Goal: Task Accomplishment & Management: Manage account settings

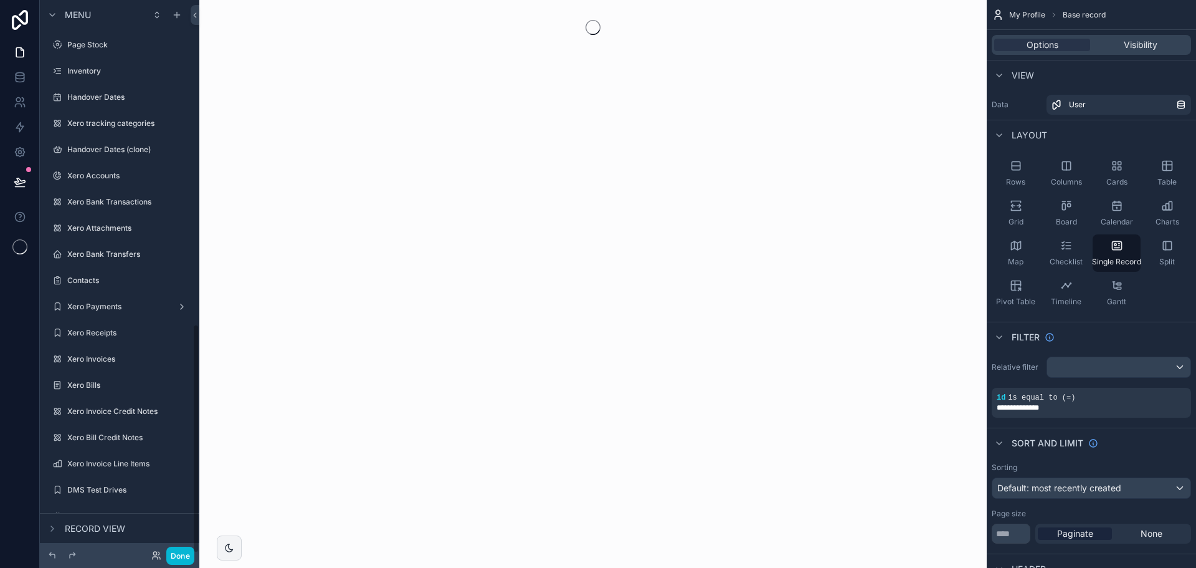
scroll to position [782, 0]
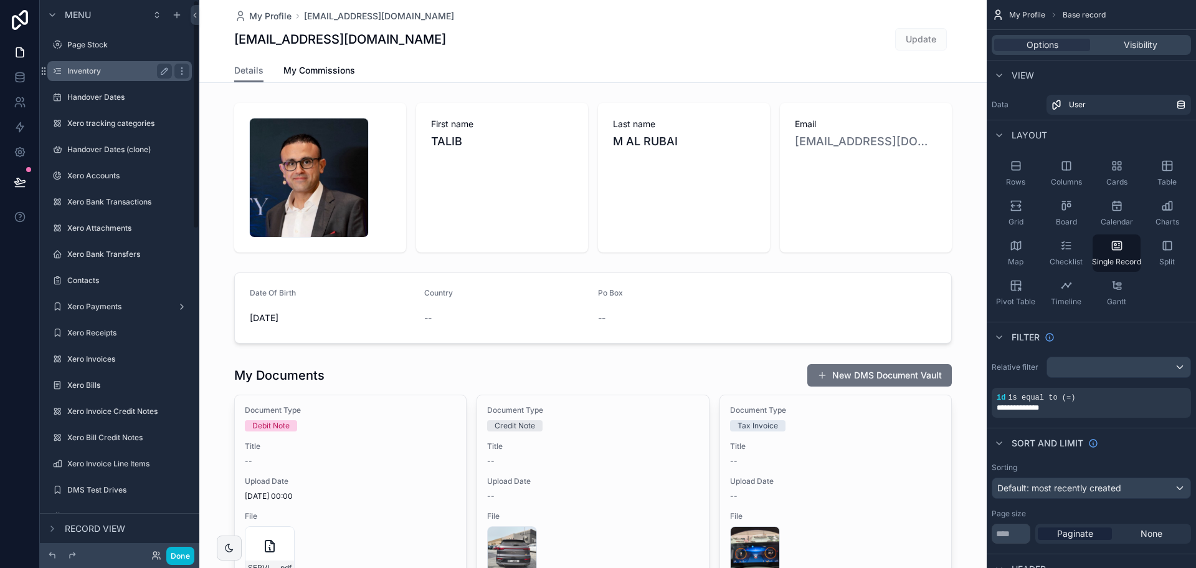
click at [145, 70] on label "Inventory" at bounding box center [117, 71] width 100 height 10
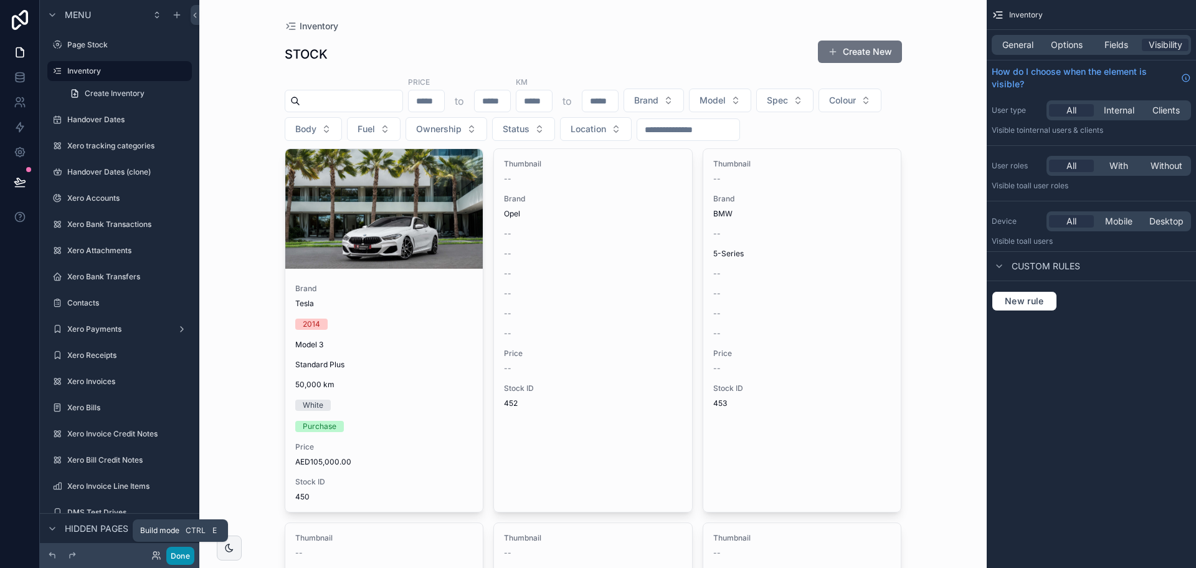
click at [185, 556] on button "Done" at bounding box center [180, 555] width 28 height 18
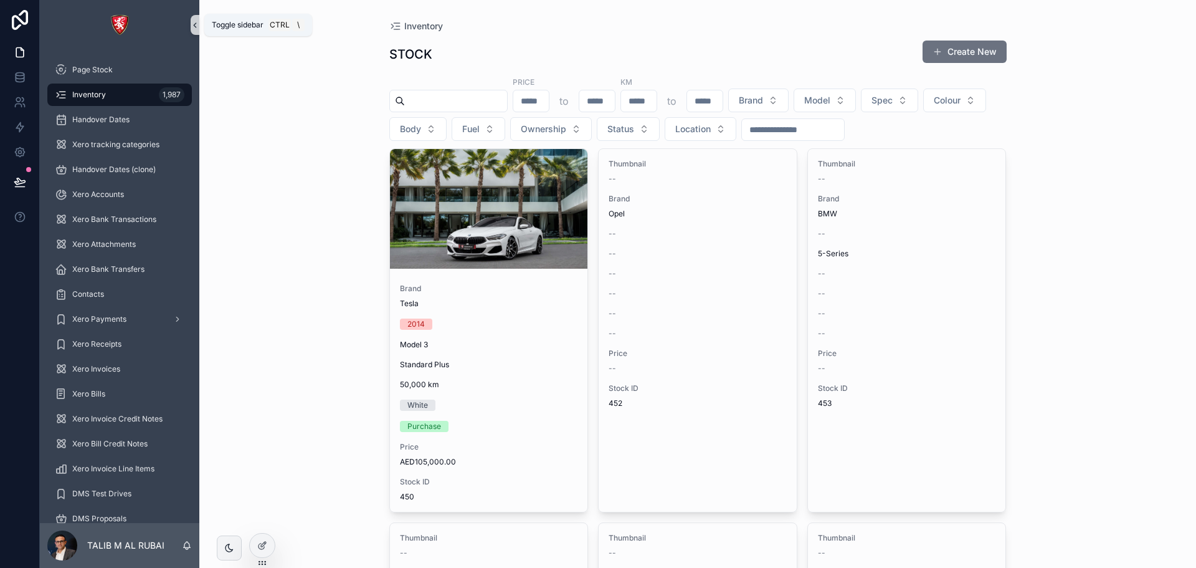
click at [194, 29] on icon "scrollable content" at bounding box center [195, 25] width 9 height 9
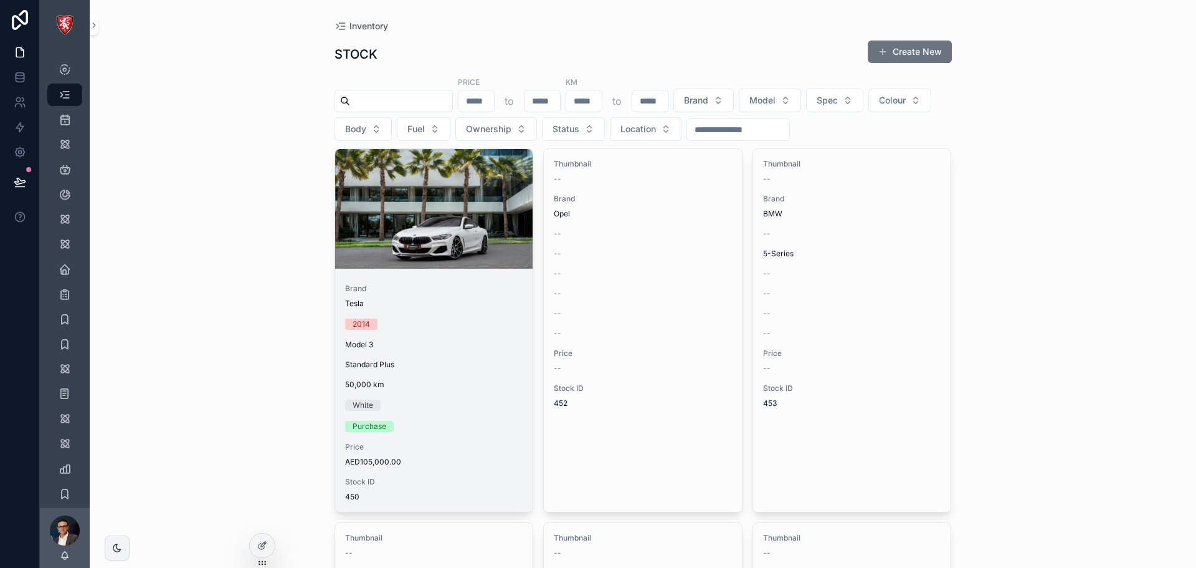
click at [399, 234] on div "scrollable content" at bounding box center [434, 209] width 198 height 120
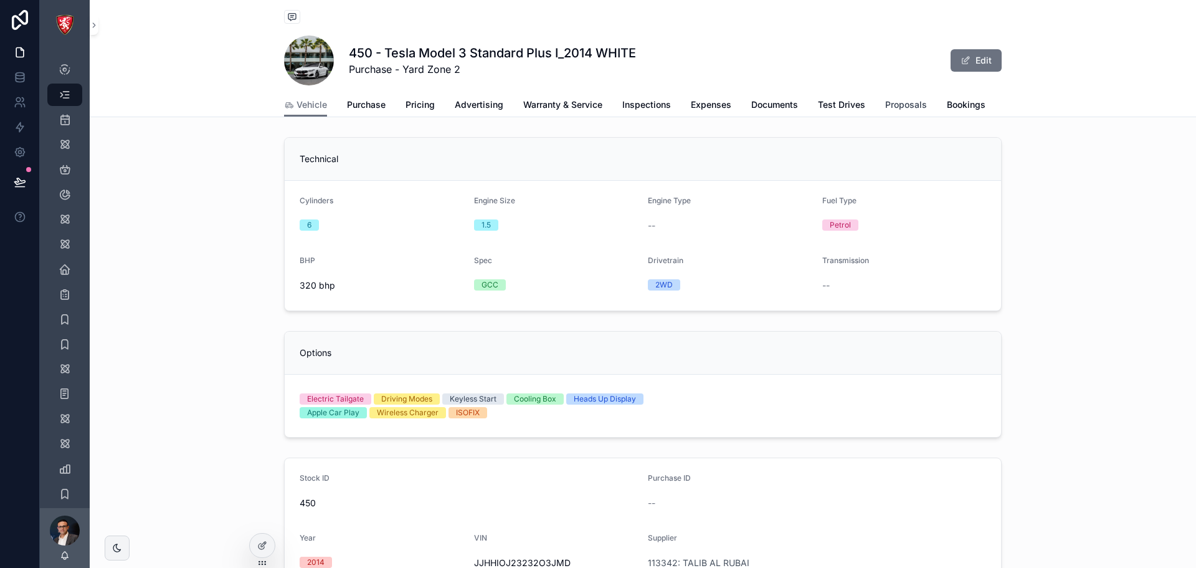
click at [896, 107] on span "Proposals" at bounding box center [906, 104] width 42 height 12
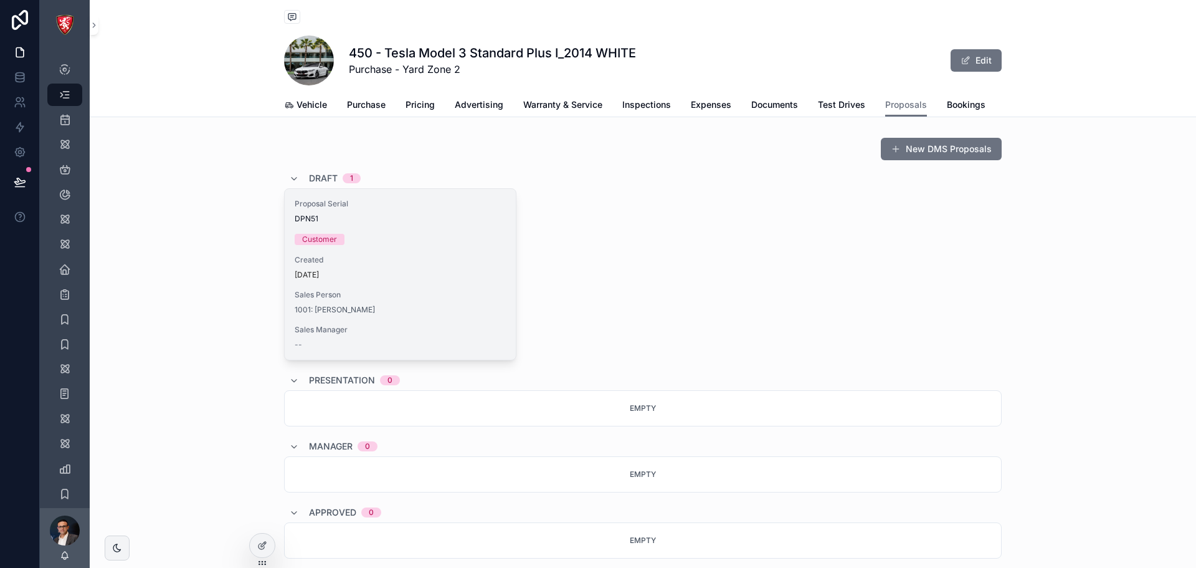
click at [457, 263] on div "Proposal Serial DPN51 Customer Created [DATE] Sales Person 1001: [PERSON_NAME] …" at bounding box center [400, 274] width 231 height 171
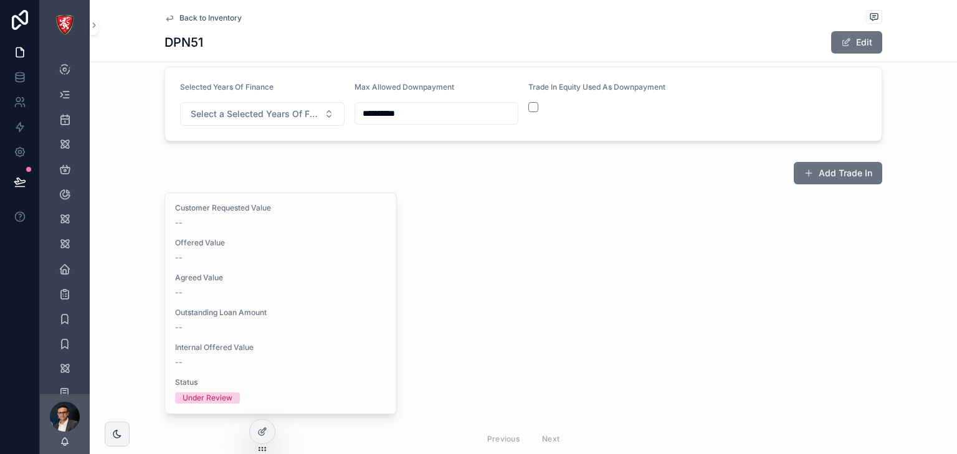
scroll to position [2597, 0]
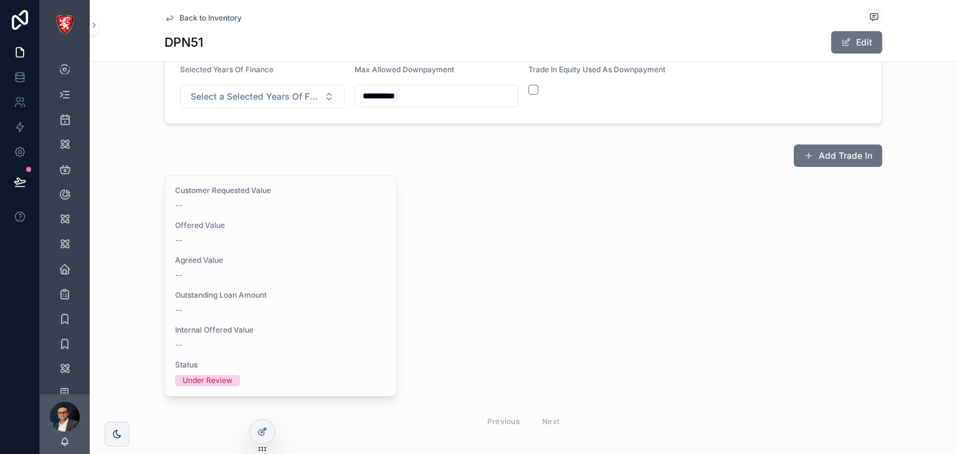
click at [195, 21] on span "Back to Inventory" at bounding box center [210, 18] width 62 height 10
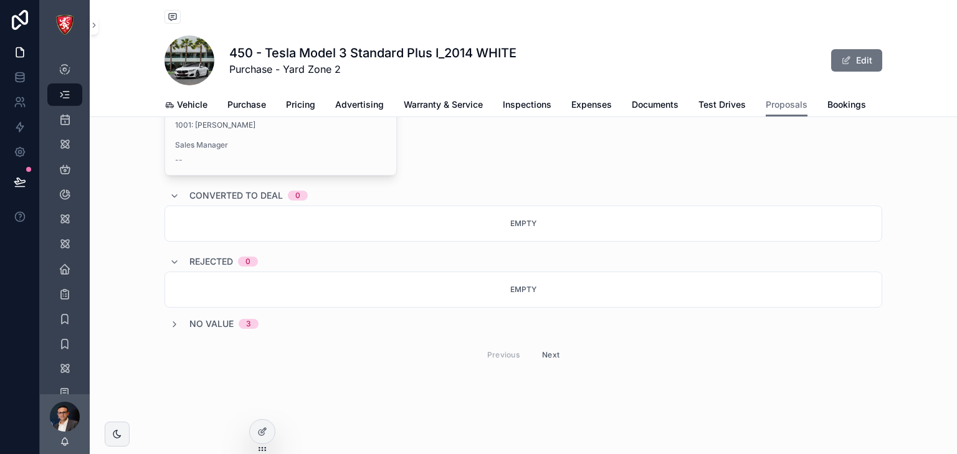
scroll to position [972, 0]
click at [718, 103] on span "Test Drives" at bounding box center [721, 104] width 47 height 12
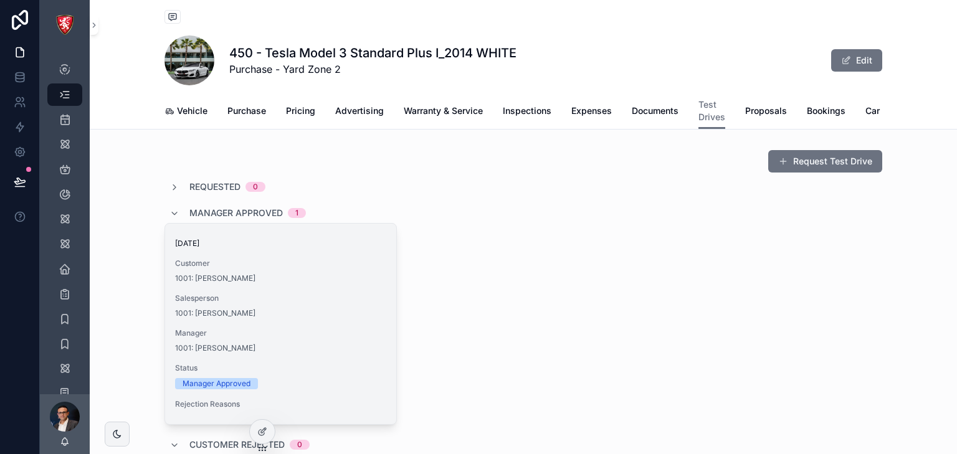
click at [251, 297] on div "[DATE] Customer 1001: [PERSON_NAME] Salesperson 1001: [PERSON_NAME] Manager 100…" at bounding box center [280, 324] width 231 height 201
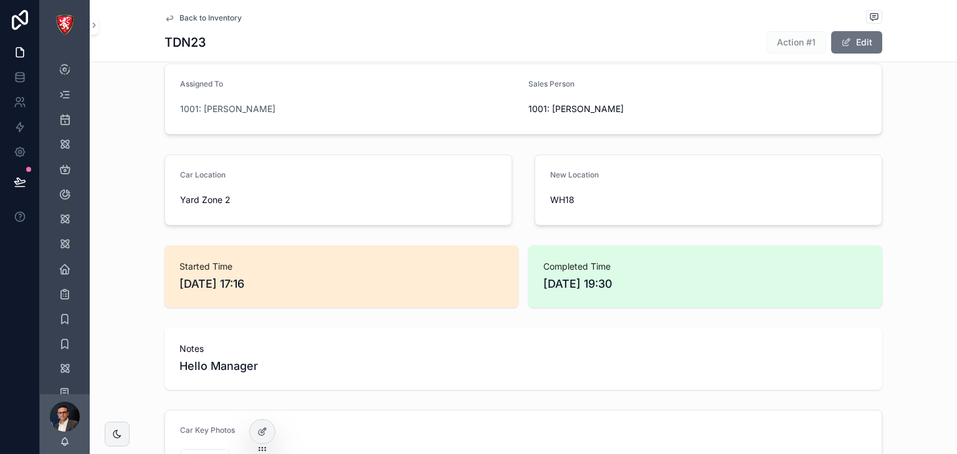
scroll to position [589, 0]
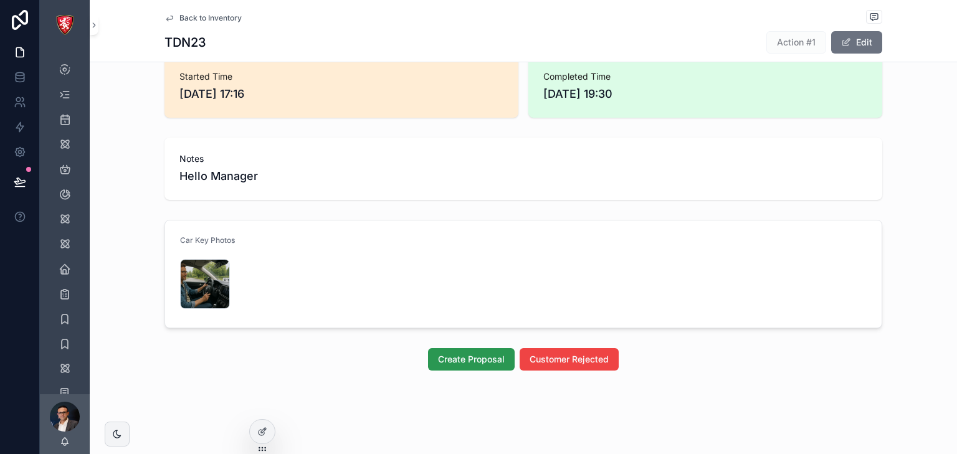
click at [471, 356] on span "Create Proposal" at bounding box center [471, 359] width 67 height 12
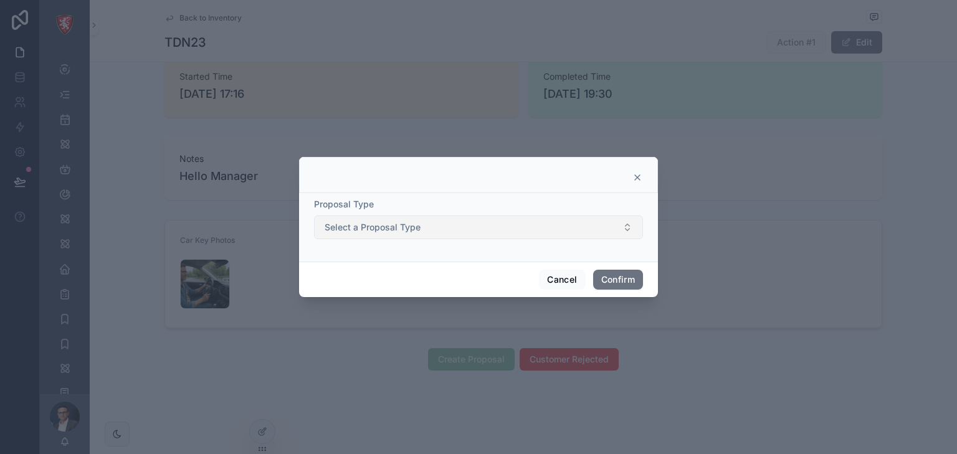
click at [490, 226] on button "Select a Proposal Type" at bounding box center [478, 228] width 329 height 24
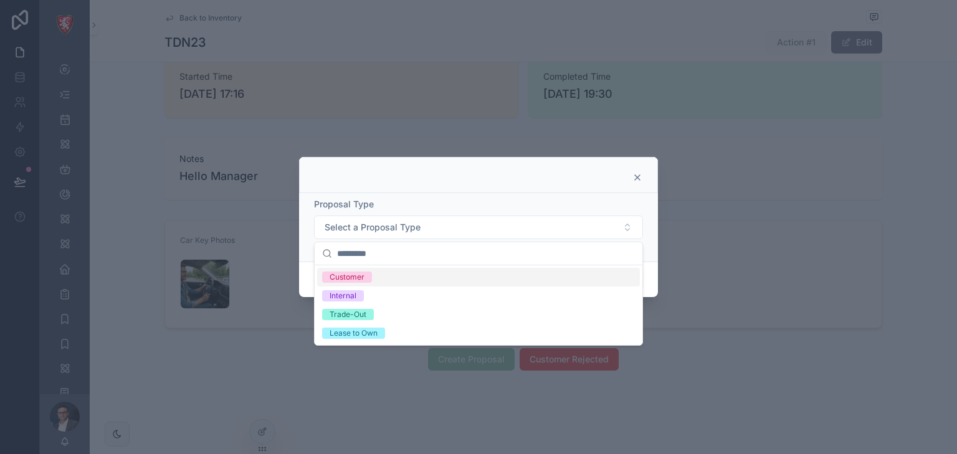
click at [421, 284] on div "Customer" at bounding box center [478, 277] width 323 height 19
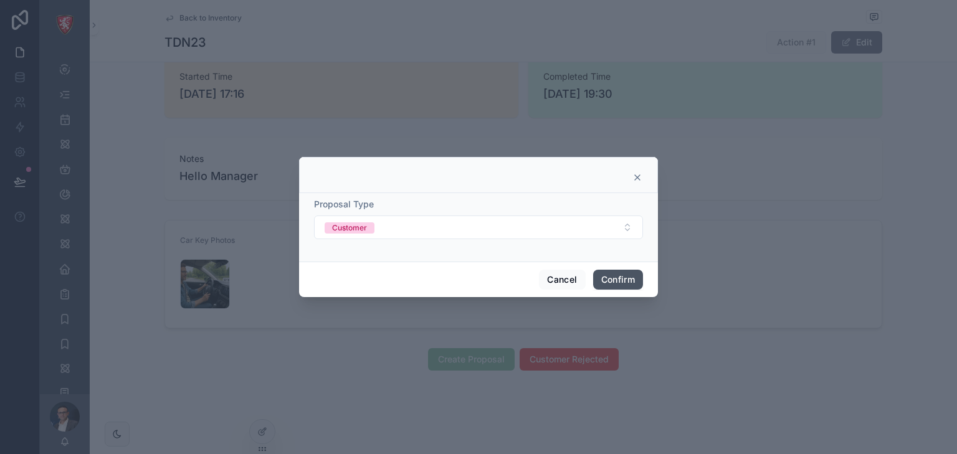
click at [618, 278] on button "Confirm" at bounding box center [618, 280] width 50 height 20
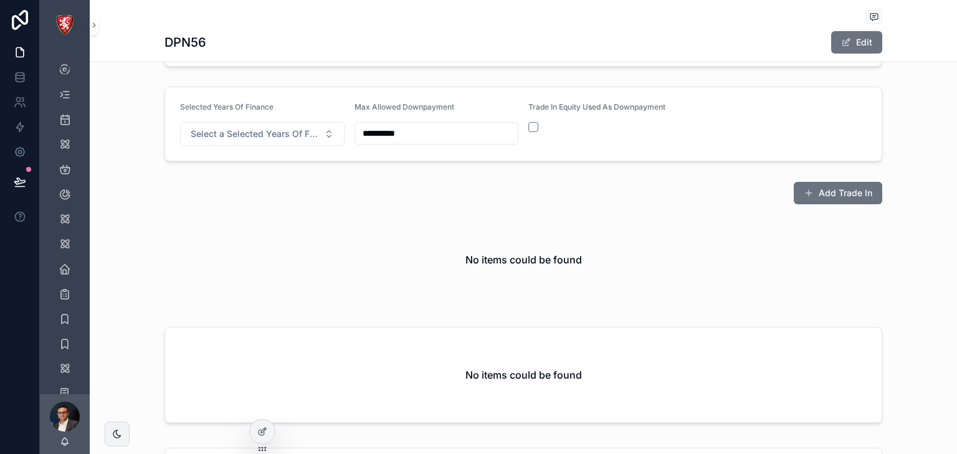
scroll to position [2542, 0]
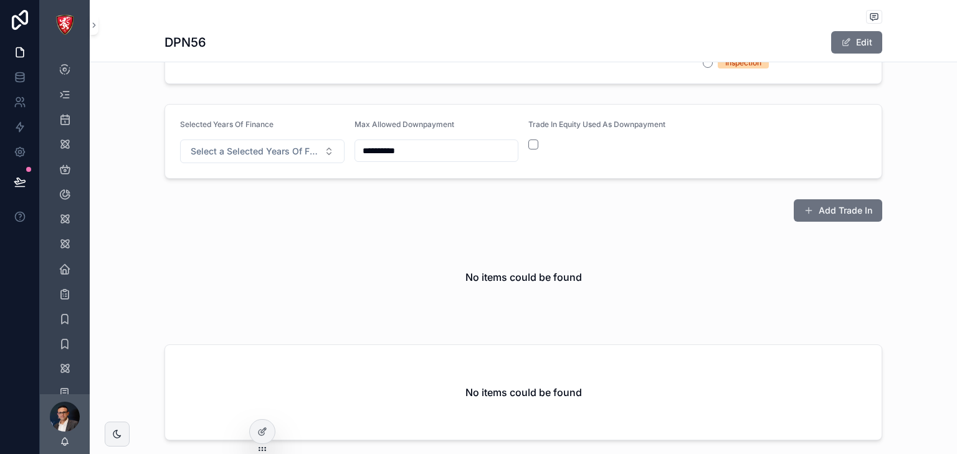
click at [827, 245] on div "Add Trade In No items could be found" at bounding box center [523, 262] width 718 height 126
click at [830, 222] on button "Add Trade In" at bounding box center [838, 210] width 88 height 22
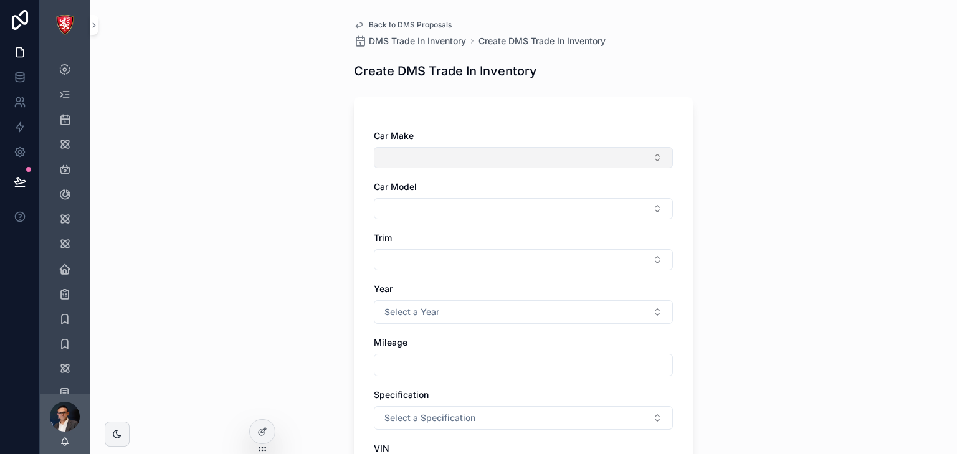
click at [533, 159] on button "Select Button" at bounding box center [523, 157] width 299 height 21
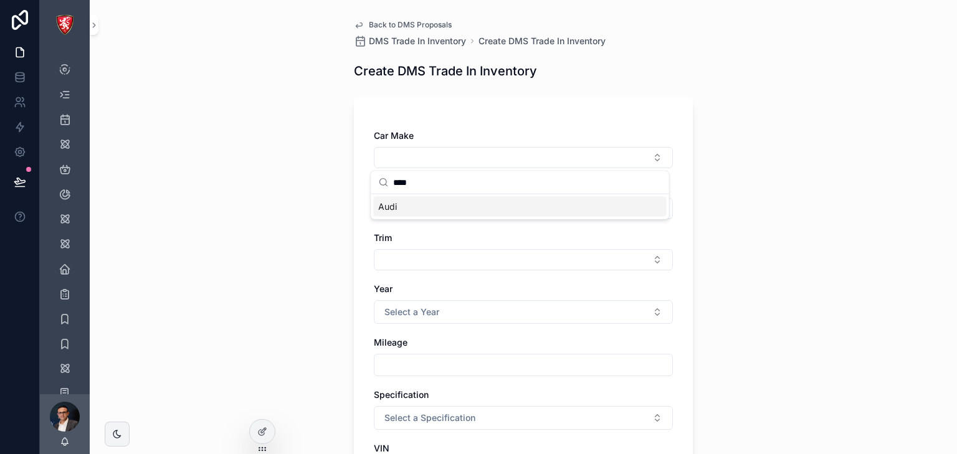
type input "****"
click at [483, 213] on div "Audi" at bounding box center [519, 207] width 293 height 20
click at [476, 211] on button "Select Button" at bounding box center [523, 211] width 299 height 21
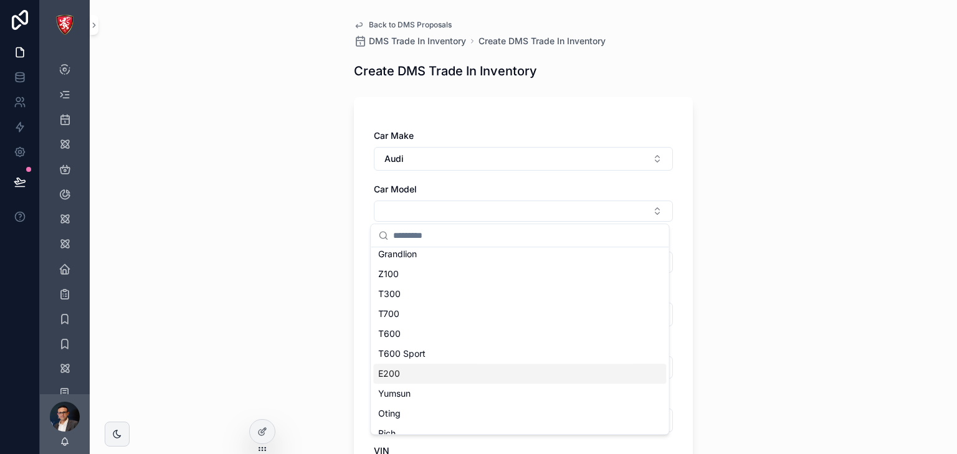
scroll to position [150, 0]
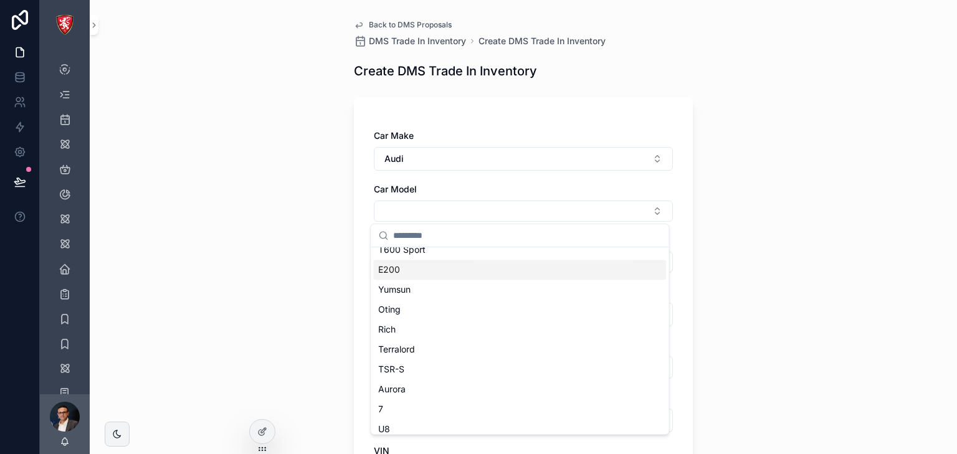
click at [437, 273] on div "E200" at bounding box center [519, 270] width 293 height 20
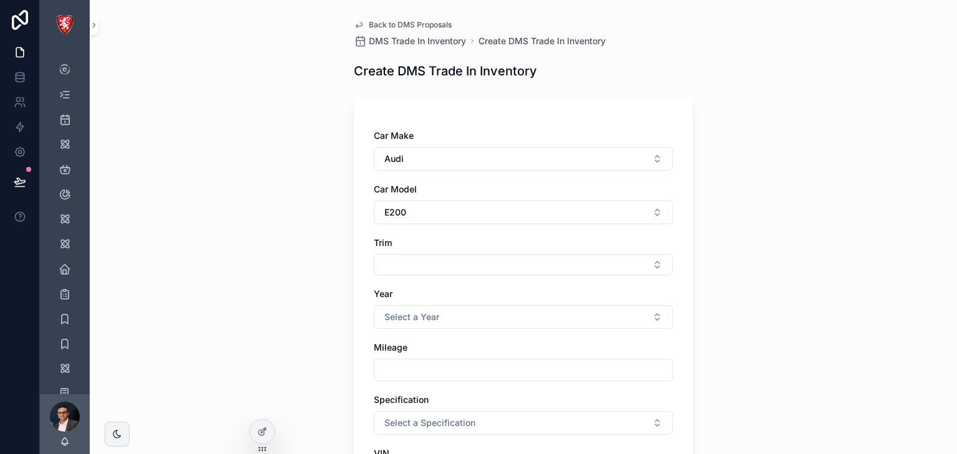
click at [451, 282] on div "Car Make Audi Car Model E200 Trim Year Select a Year Mileage Specification Sele…" at bounding box center [523, 315] width 299 height 370
click at [454, 269] on button "Select Button" at bounding box center [523, 264] width 299 height 21
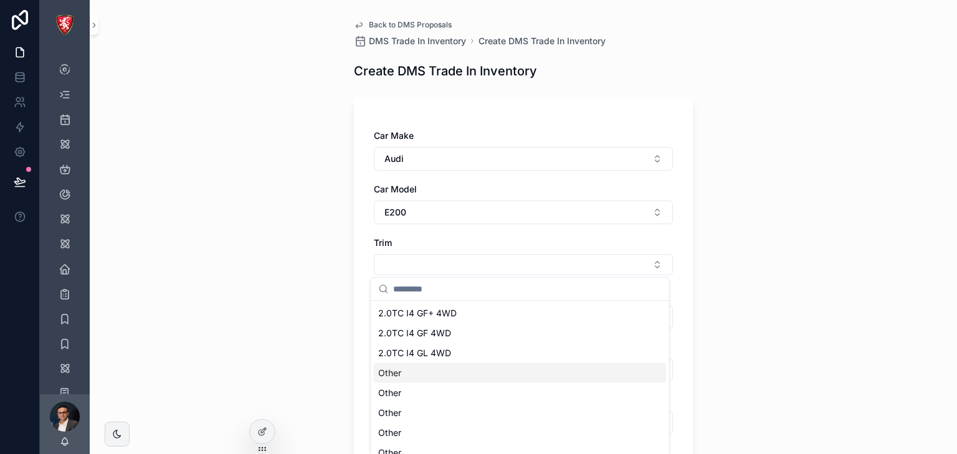
click at [427, 381] on div "Other" at bounding box center [519, 373] width 293 height 20
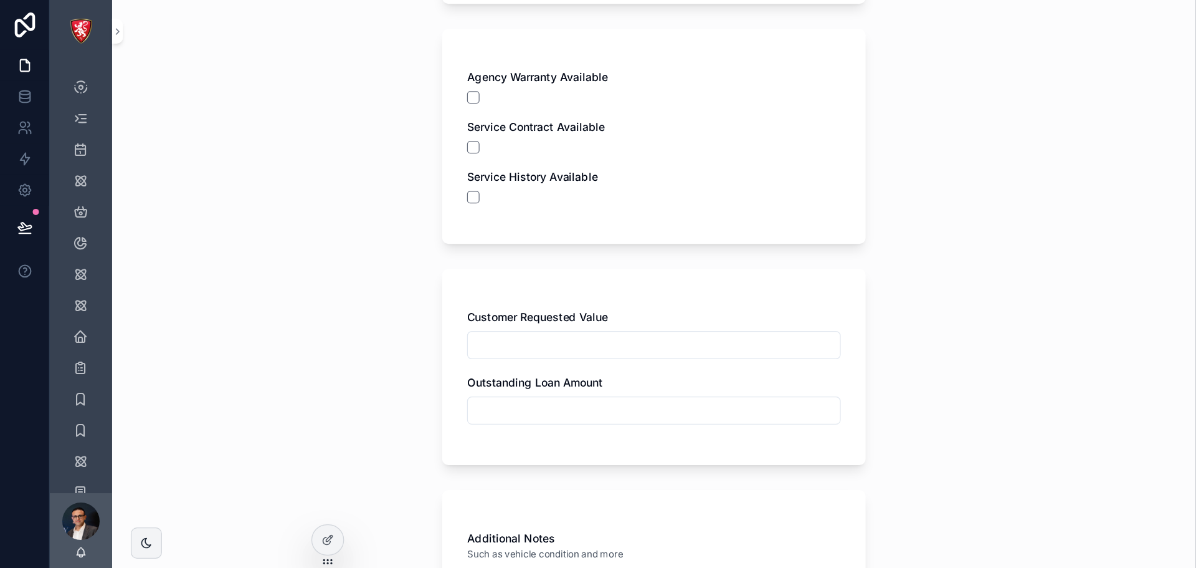
scroll to position [710, 0]
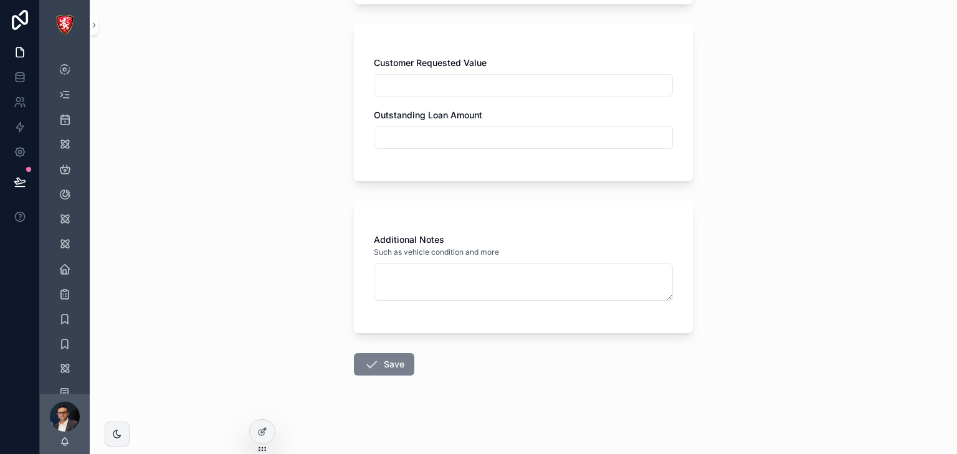
click at [374, 357] on icon "scrollable content" at bounding box center [371, 364] width 15 height 15
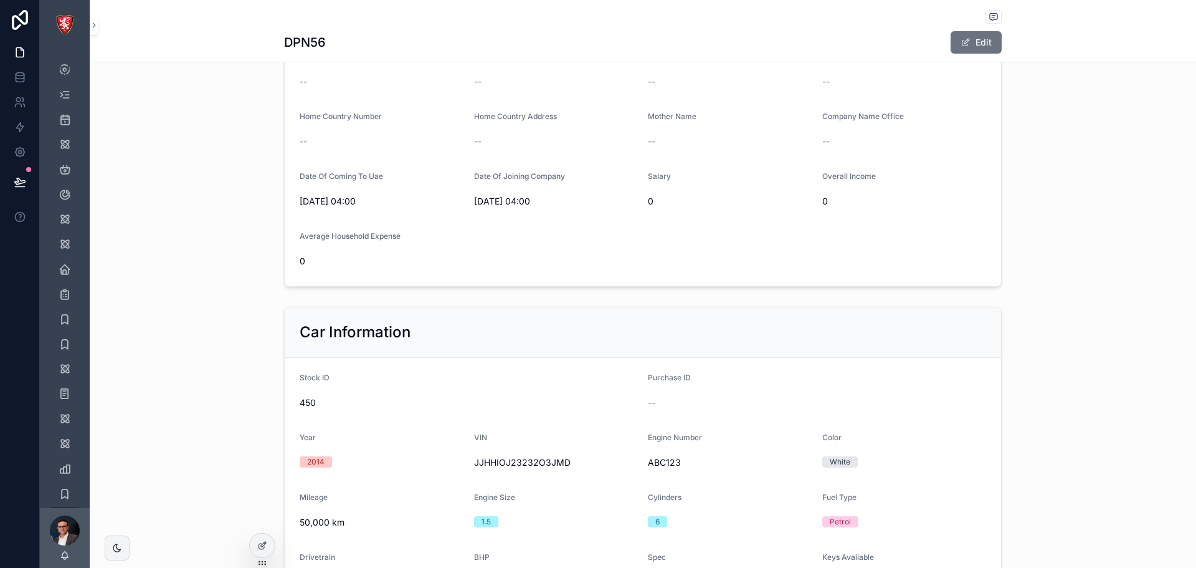
scroll to position [710, 0]
drag, startPoint x: 17, startPoint y: 54, endPoint x: 24, endPoint y: 63, distance: 11.1
click at [16, 54] on icon at bounding box center [20, 52] width 12 height 12
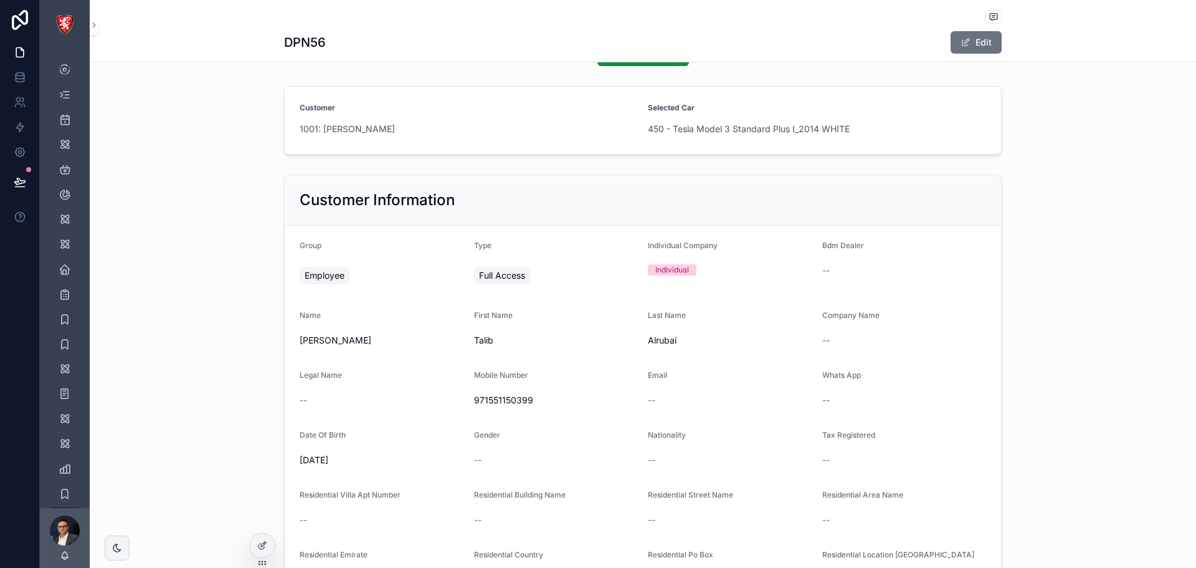
scroll to position [0, 0]
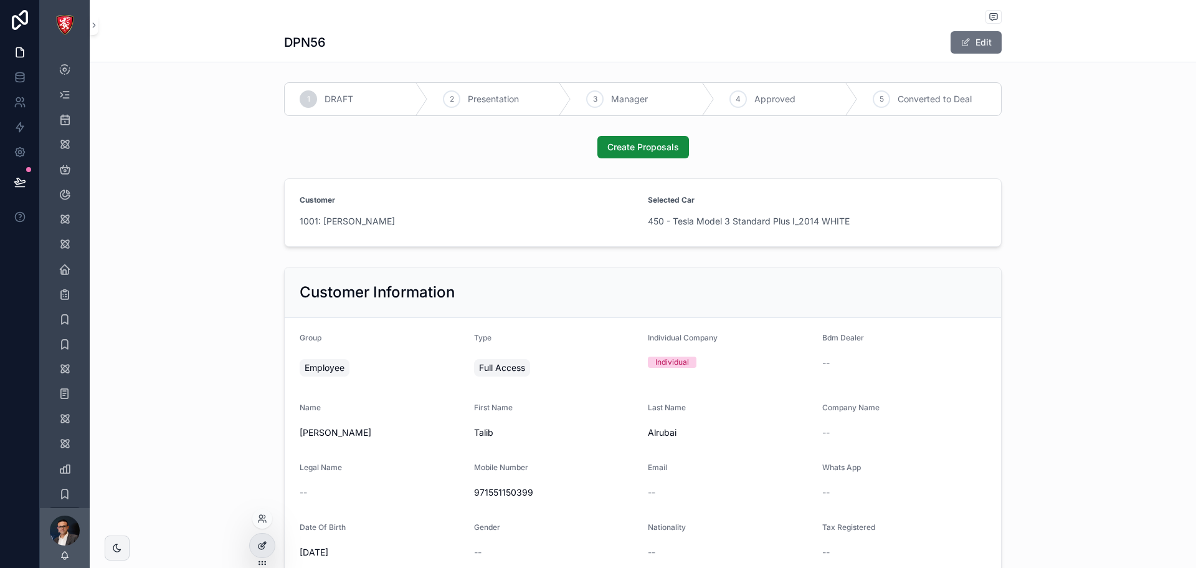
click at [267, 545] on div at bounding box center [262, 545] width 25 height 24
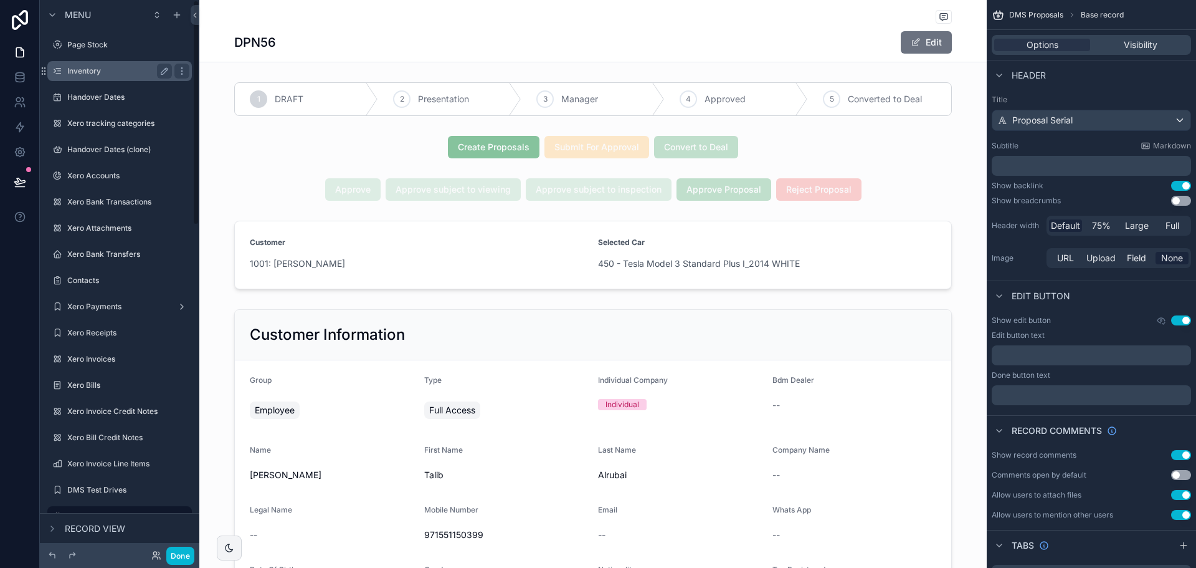
click at [109, 67] on label "Inventory" at bounding box center [117, 71] width 100 height 10
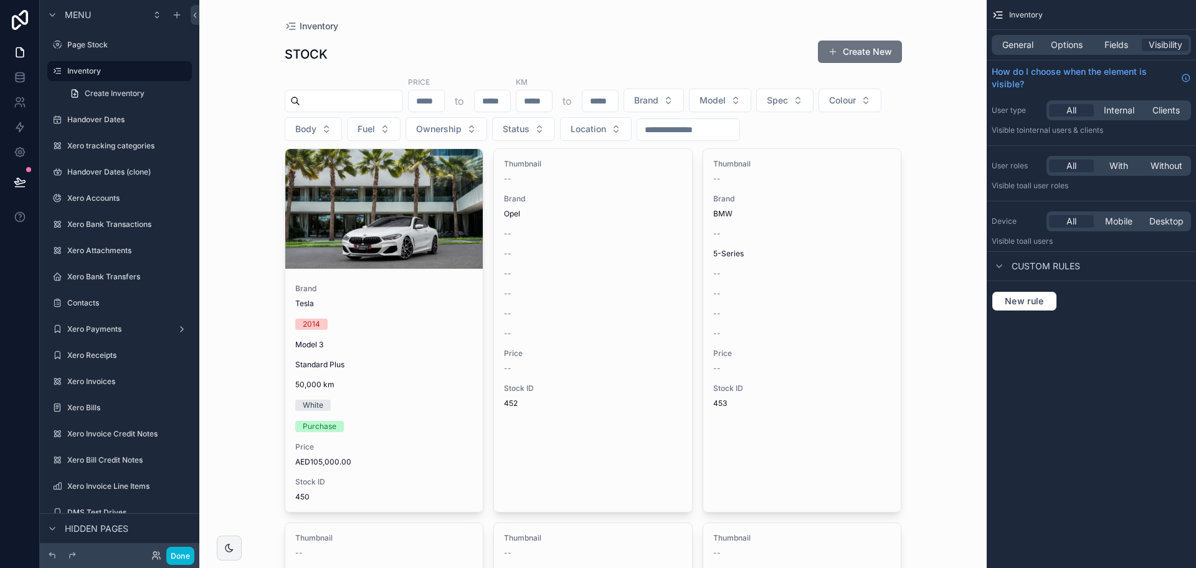
click at [530, 125] on span "Status" at bounding box center [516, 129] width 27 height 12
click at [893, 111] on div "Price to KM to Brand Model Spec Colour Body Fuel Ownership Status Location" at bounding box center [593, 108] width 617 height 65
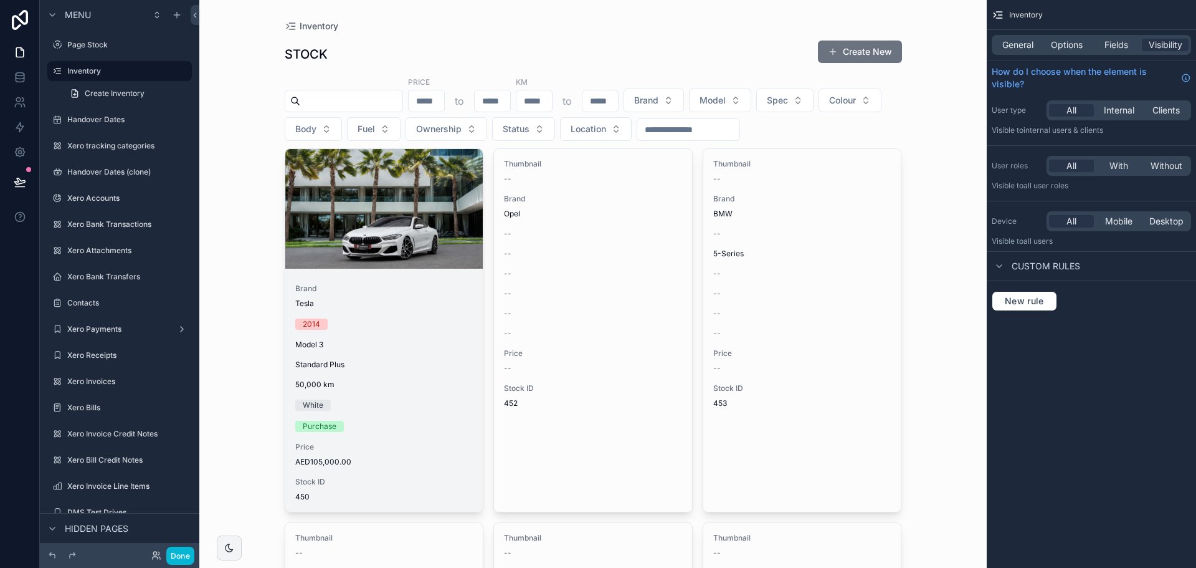
click at [355, 248] on div "scrollable content" at bounding box center [384, 209] width 198 height 120
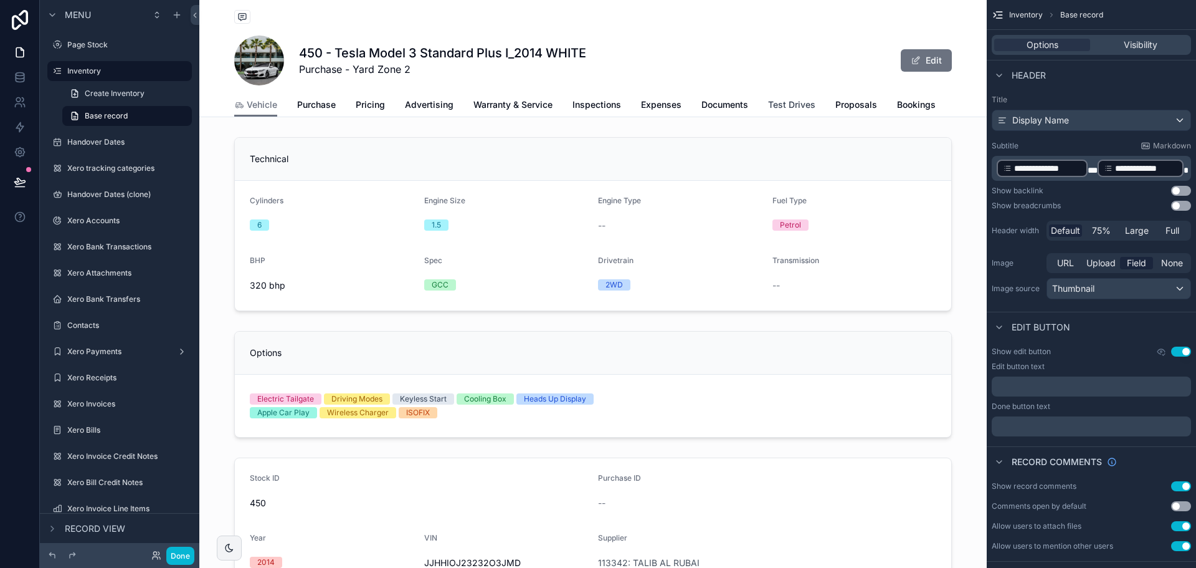
click at [797, 103] on span "Test Drives" at bounding box center [791, 104] width 47 height 12
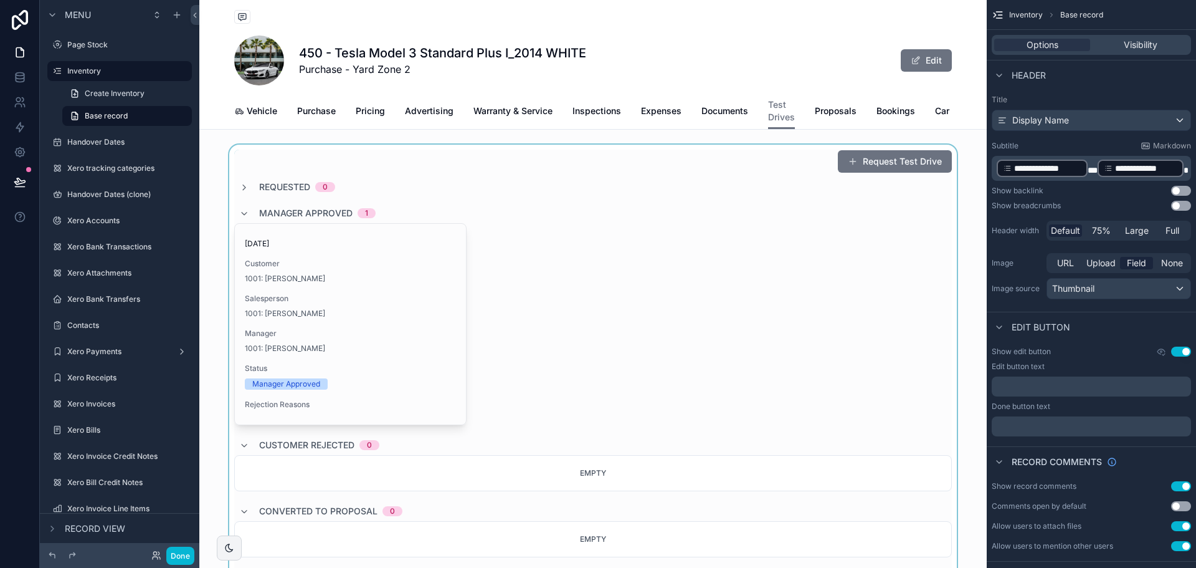
click at [887, 176] on div "scrollable content" at bounding box center [592, 406] width 787 height 523
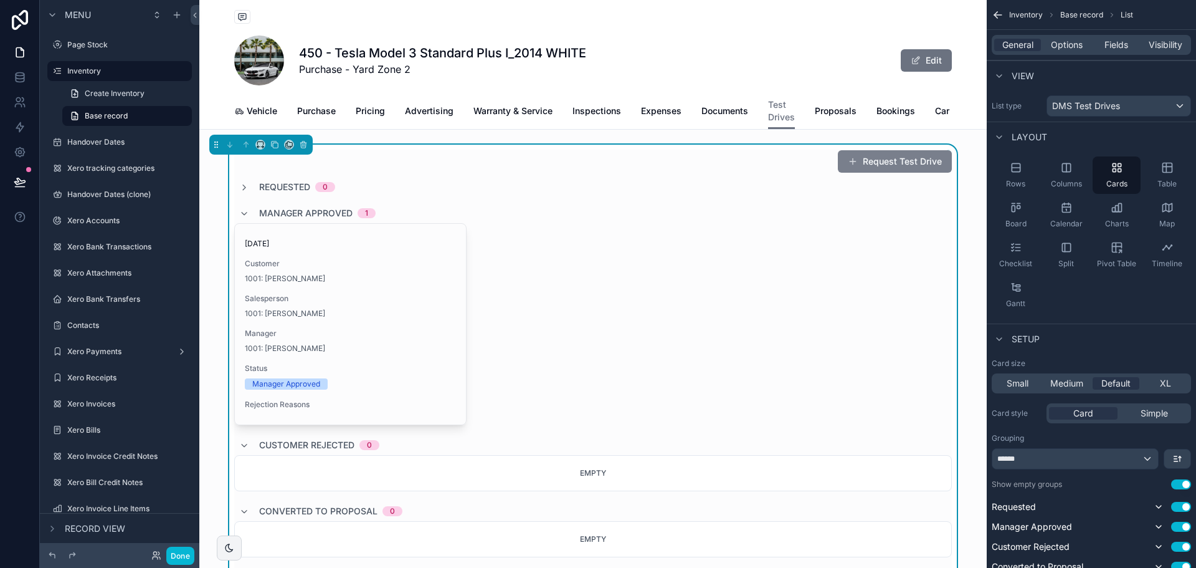
click at [883, 173] on button "Request Test Drive" at bounding box center [895, 161] width 114 height 22
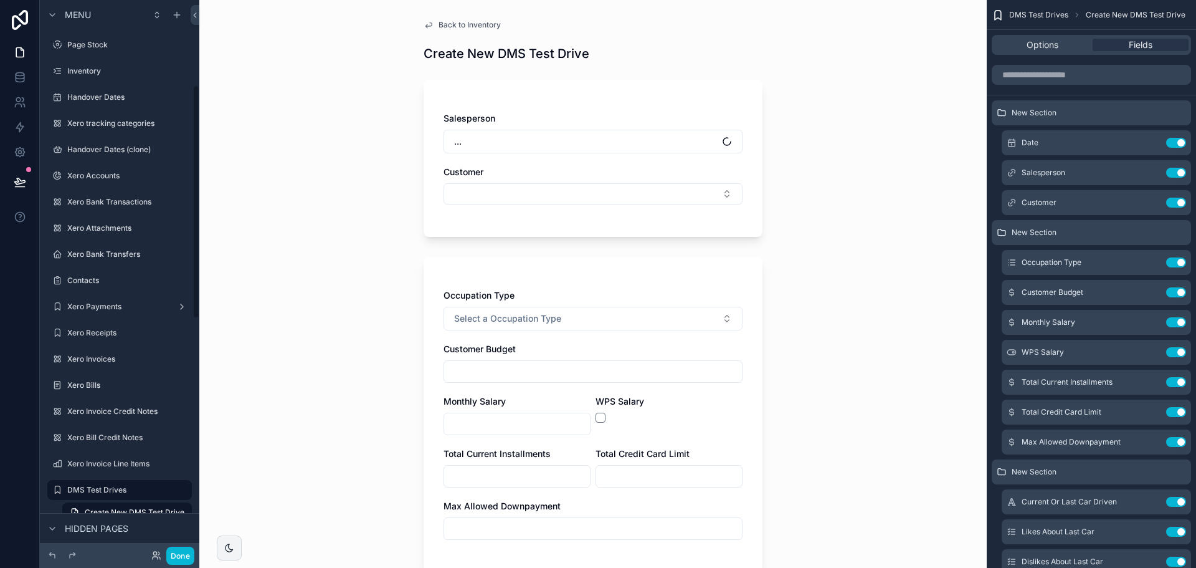
scroll to position [200, 0]
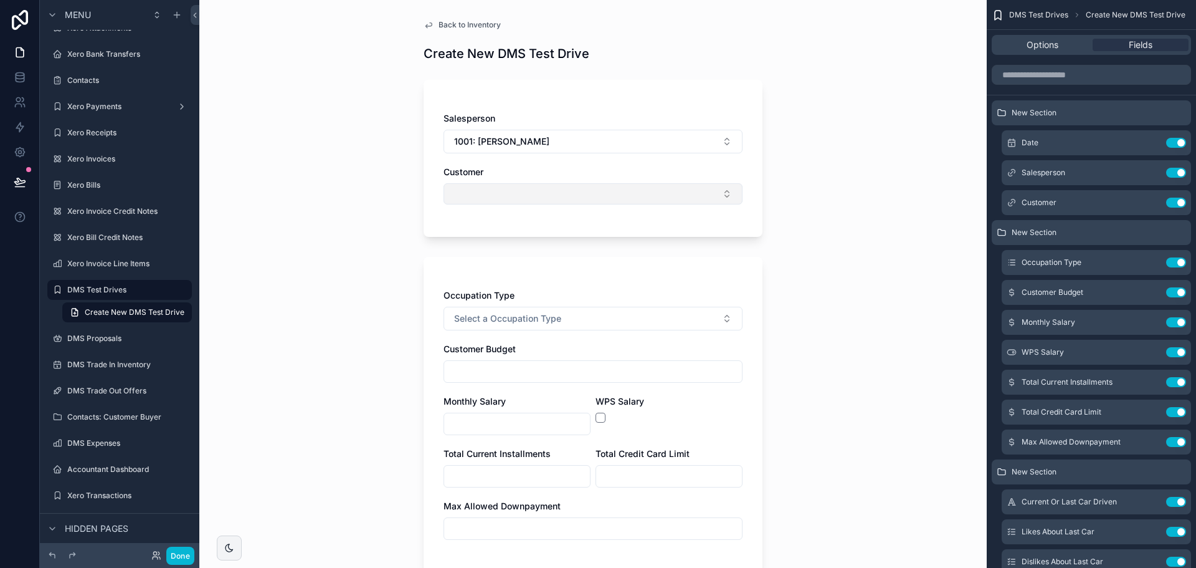
click at [604, 195] on button "Select Button" at bounding box center [593, 193] width 299 height 21
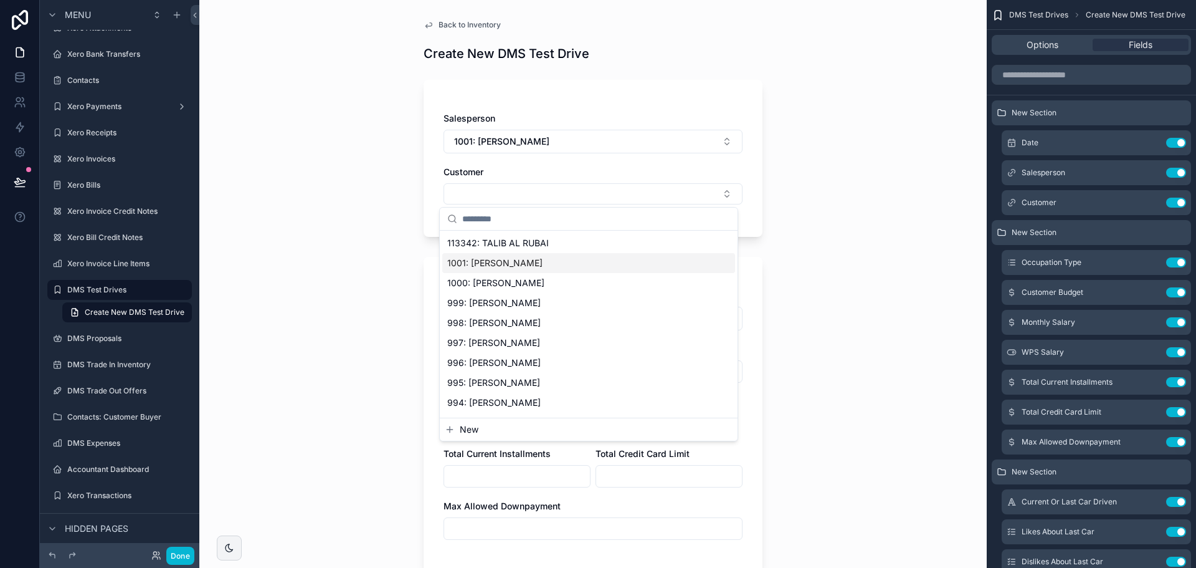
click at [558, 260] on div "1001: [PERSON_NAME]" at bounding box center [588, 263] width 293 height 20
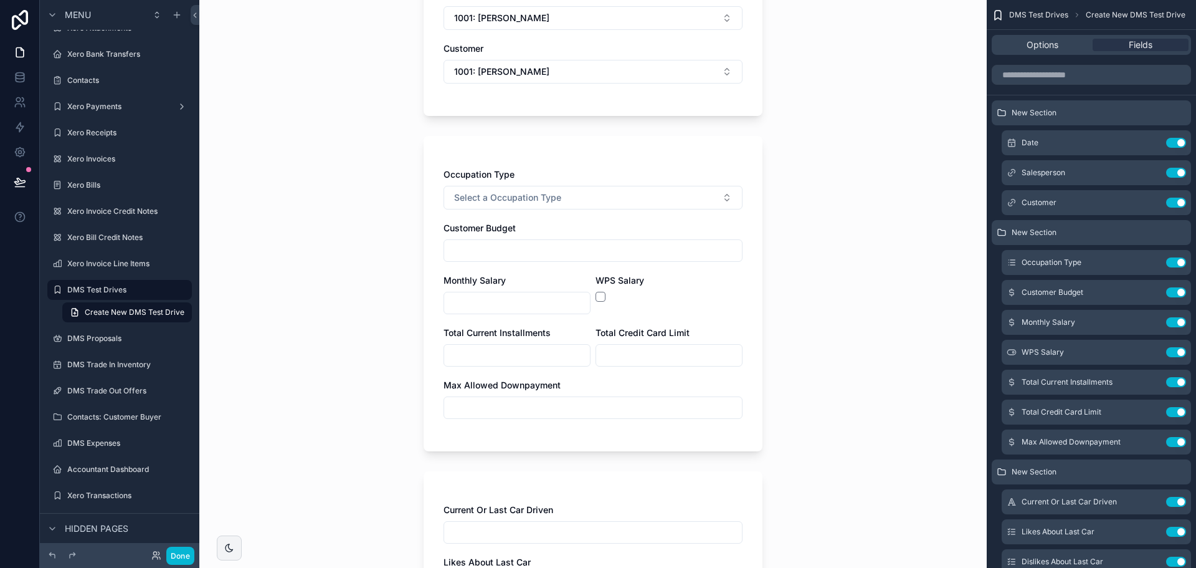
scroll to position [125, 0]
click at [589, 202] on button "Select a Occupation Type" at bounding box center [593, 196] width 299 height 24
click at [642, 246] on div "Salaried" at bounding box center [588, 246] width 293 height 19
click at [600, 257] on input "scrollable content" at bounding box center [593, 248] width 298 height 17
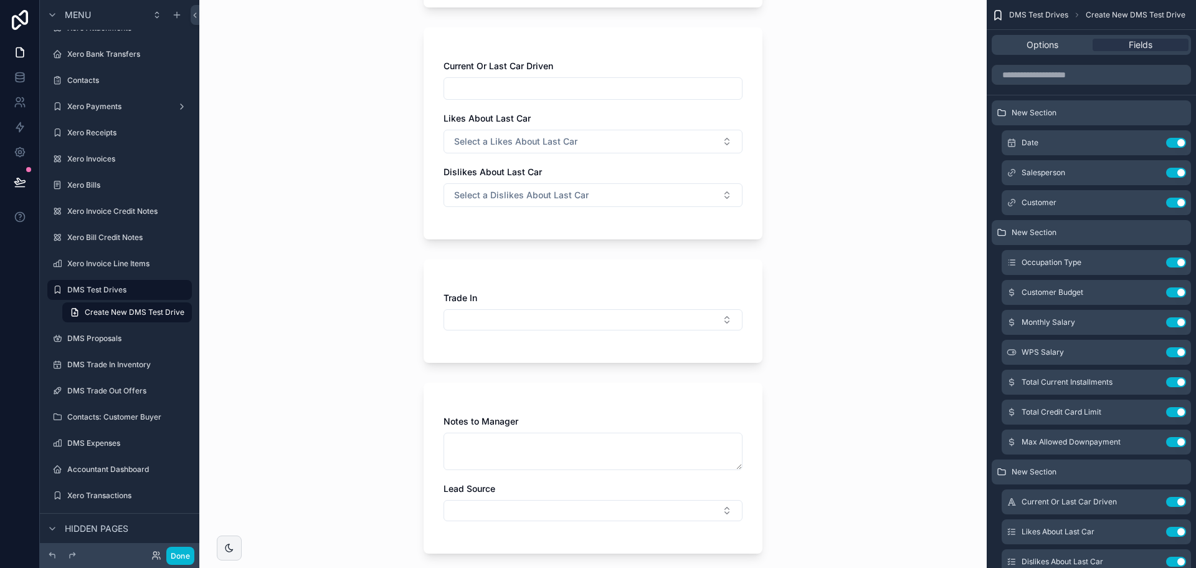
scroll to position [675, 0]
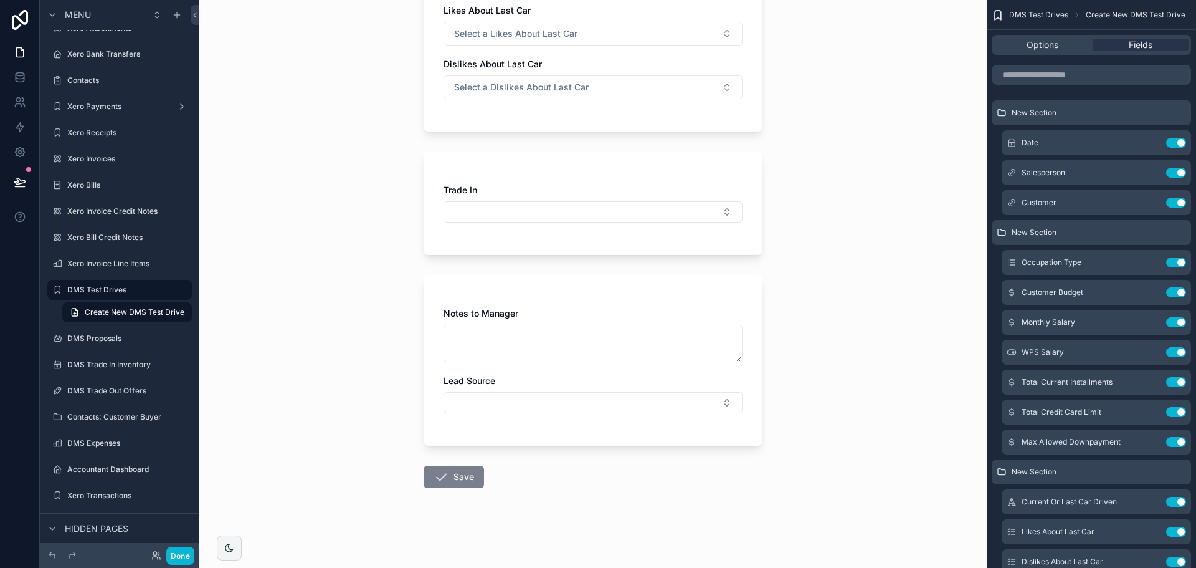
click at [455, 468] on button "Save" at bounding box center [454, 476] width 60 height 22
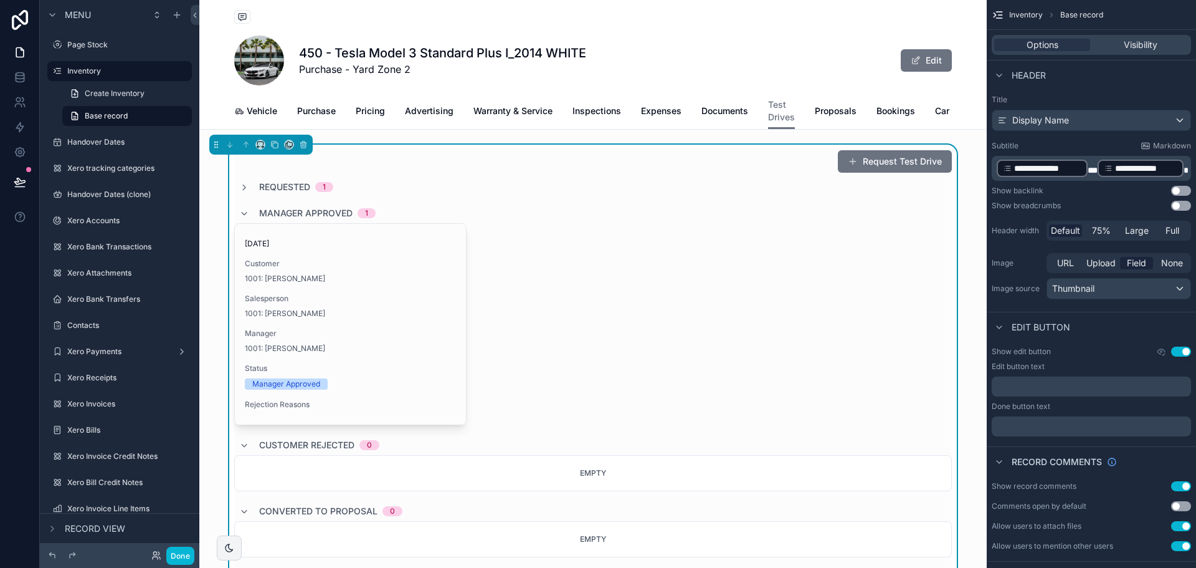
click at [275, 193] on span "Requested" at bounding box center [284, 187] width 51 height 12
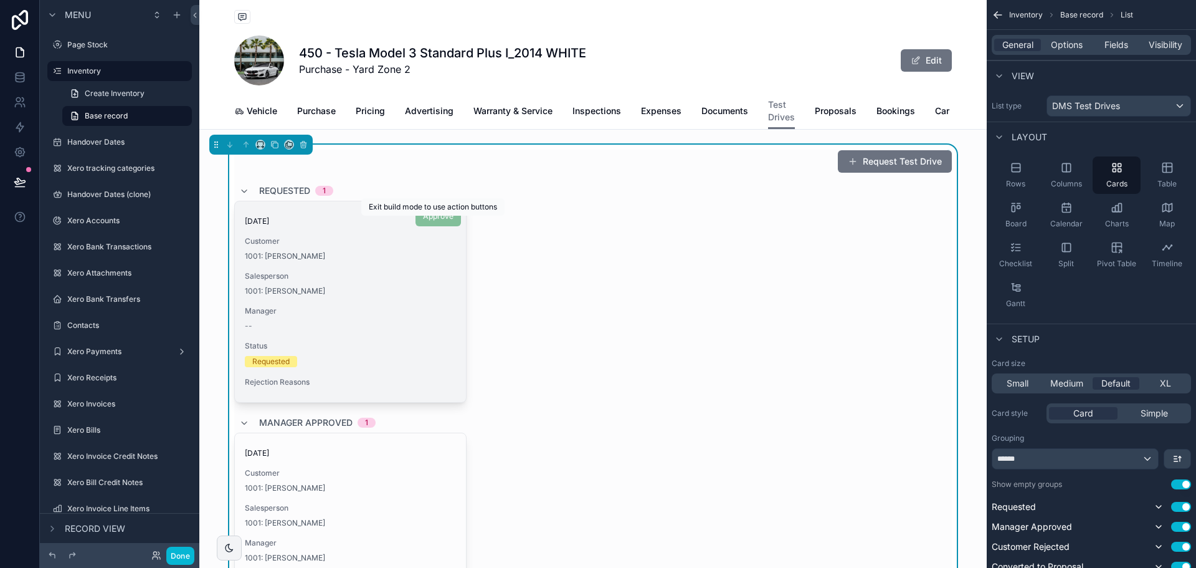
click at [432, 221] on span "Approve" at bounding box center [438, 215] width 45 height 12
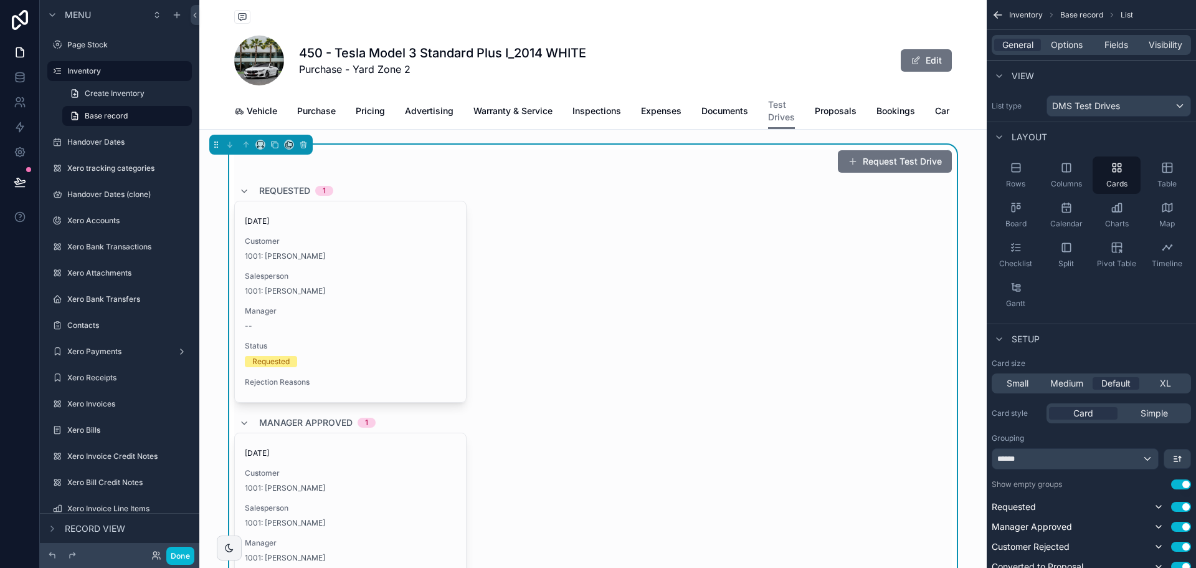
click at [847, 173] on button "Request Test Drive" at bounding box center [895, 161] width 114 height 22
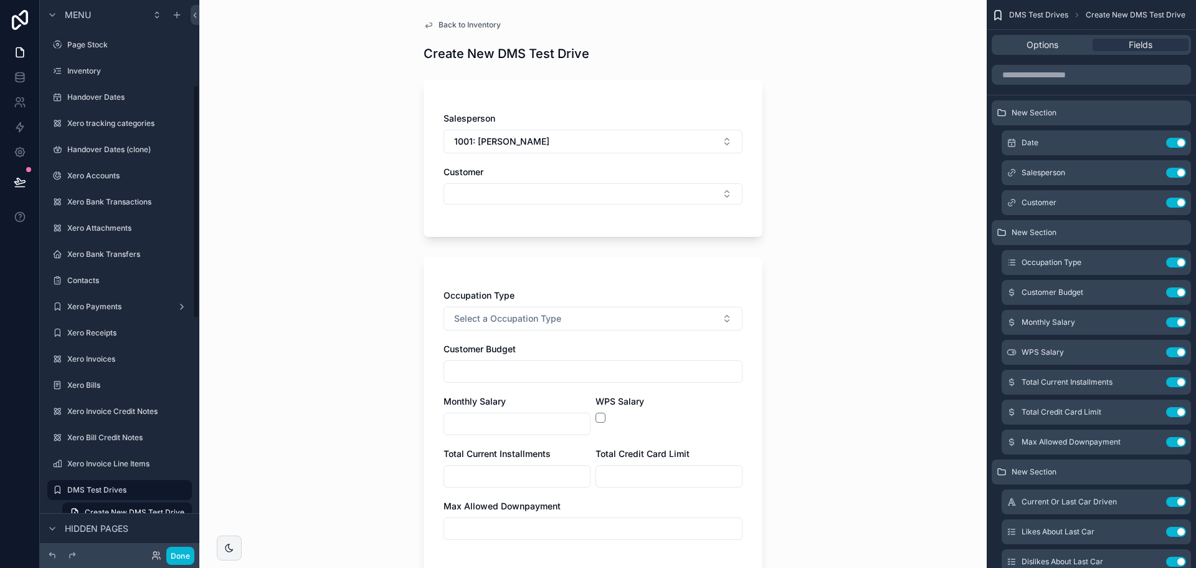
scroll to position [200, 0]
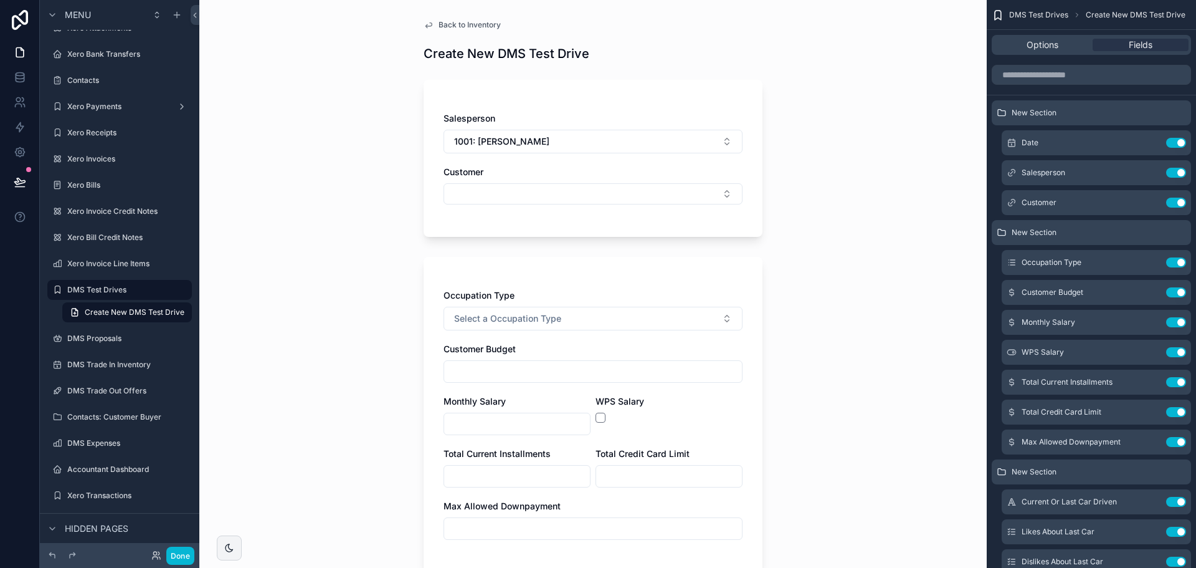
click at [472, 22] on span "Back to Inventory" at bounding box center [470, 25] width 62 height 10
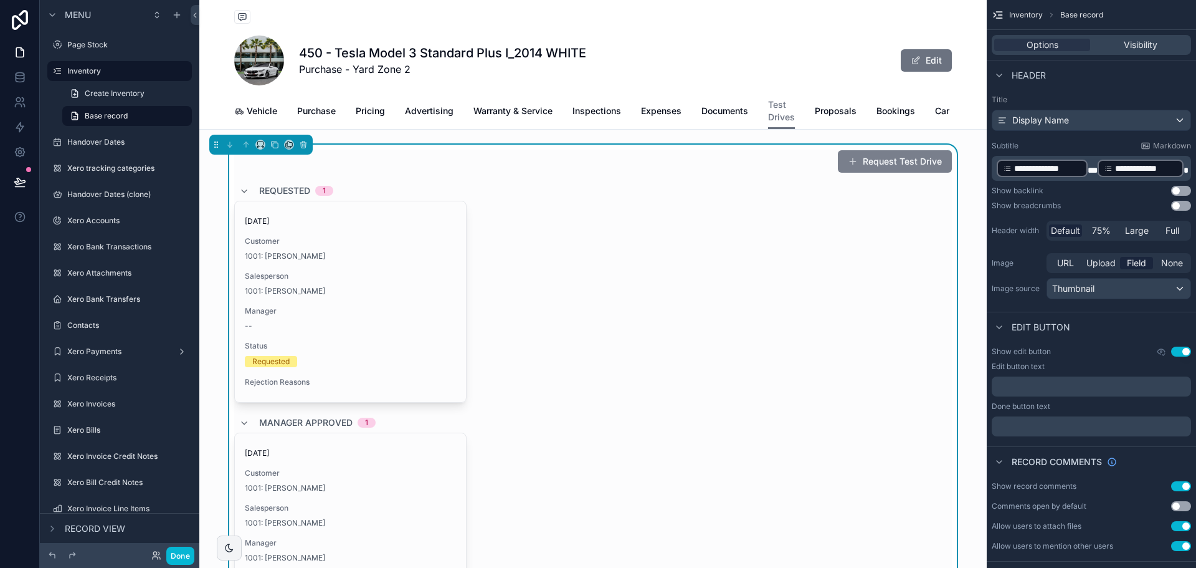
click at [867, 167] on button "Request Test Drive" at bounding box center [895, 161] width 114 height 22
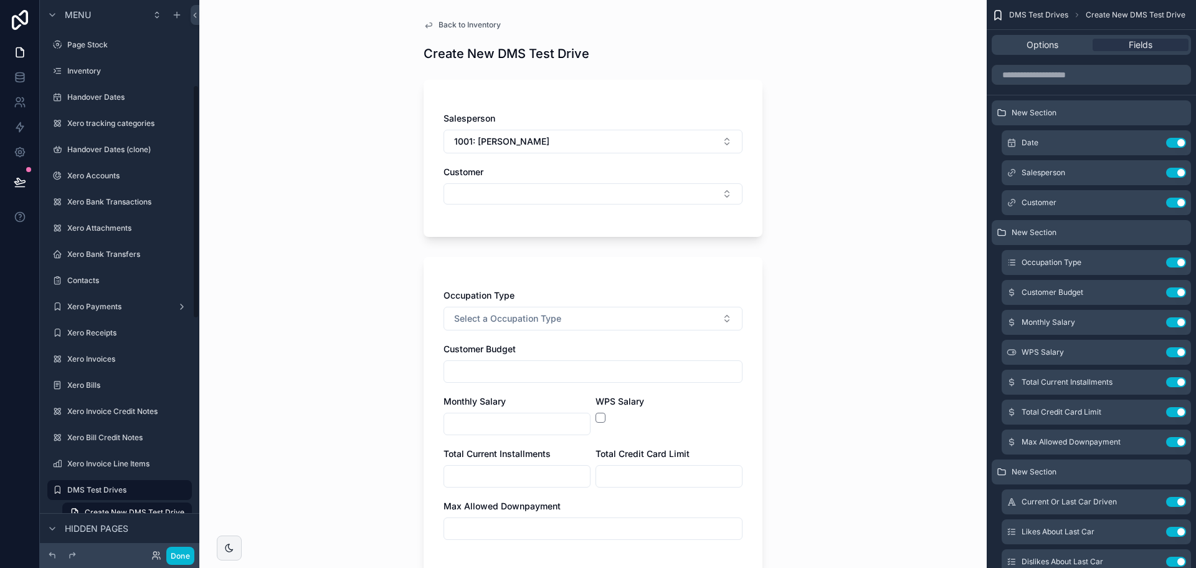
scroll to position [200, 0]
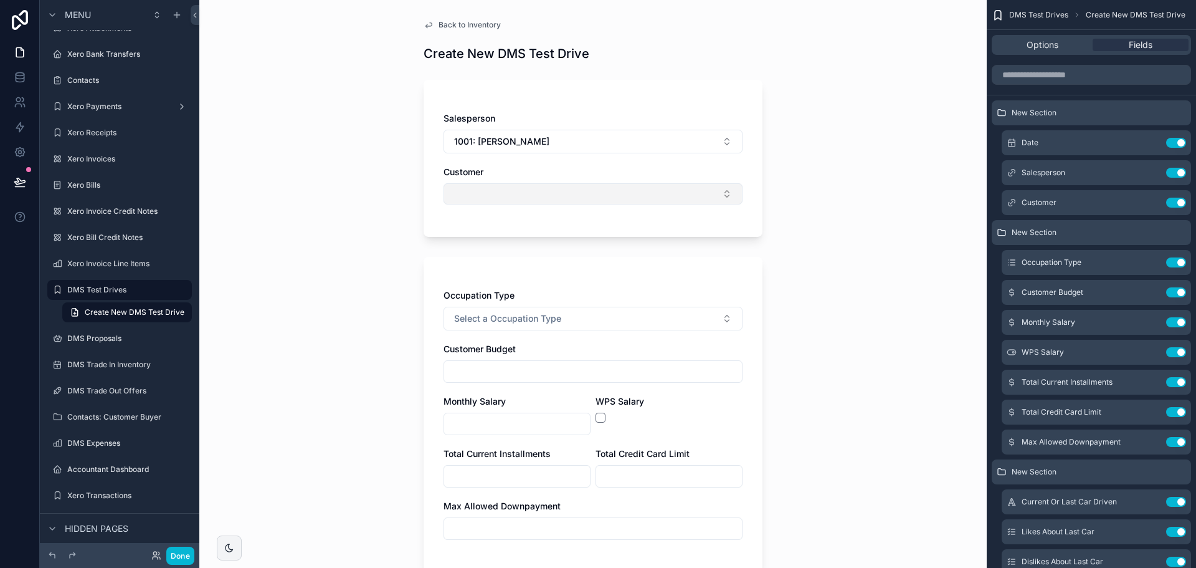
click at [540, 186] on button "Select Button" at bounding box center [593, 193] width 299 height 21
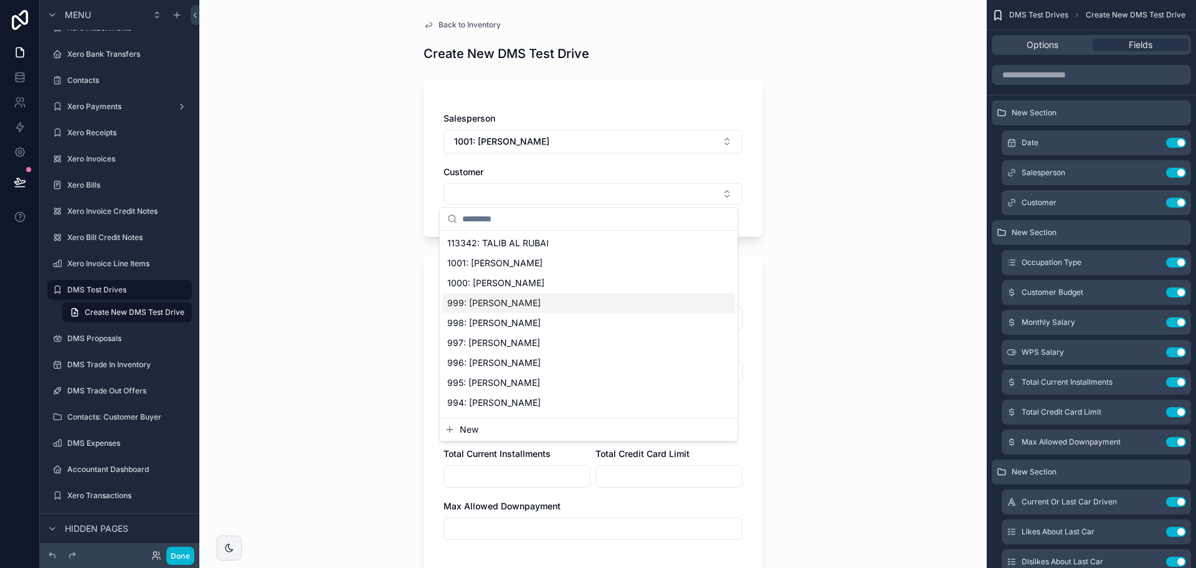
click at [536, 298] on div "999: [PERSON_NAME]" at bounding box center [588, 303] width 293 height 20
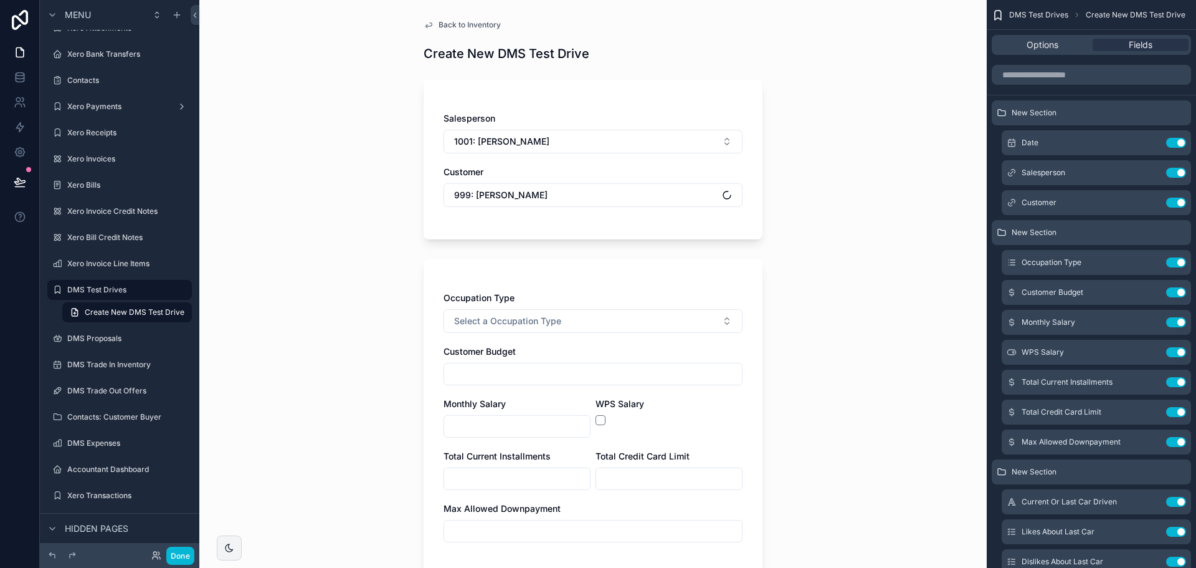
click at [831, 204] on div "Back to Inventory Create New DMS Test Drive Salesperson 1001: [PERSON_NAME] Cus…" at bounding box center [592, 284] width 787 height 568
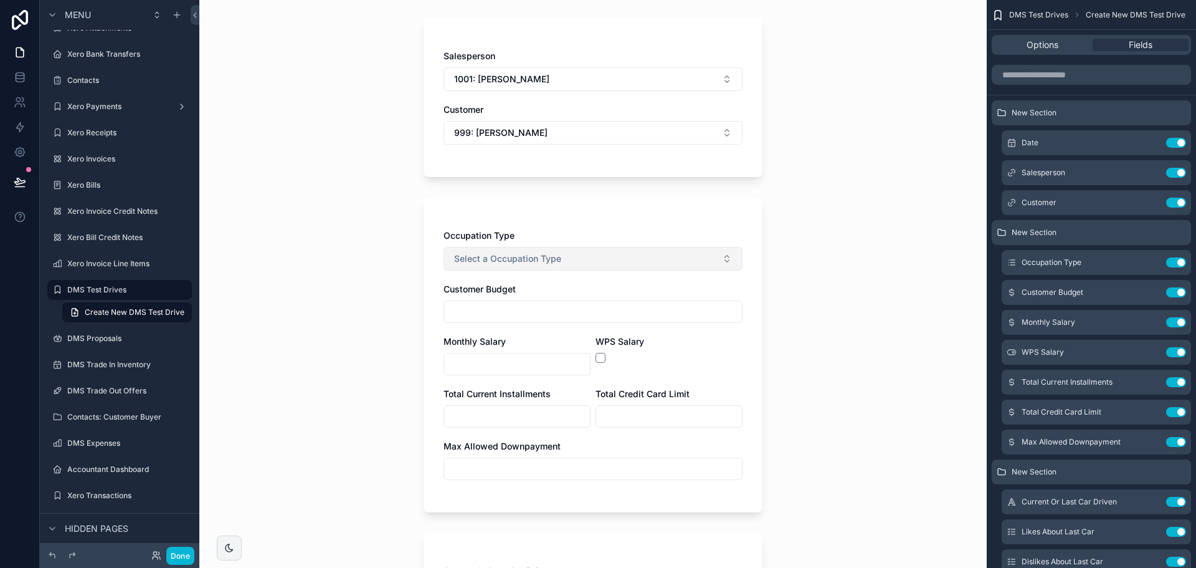
scroll to position [0, 0]
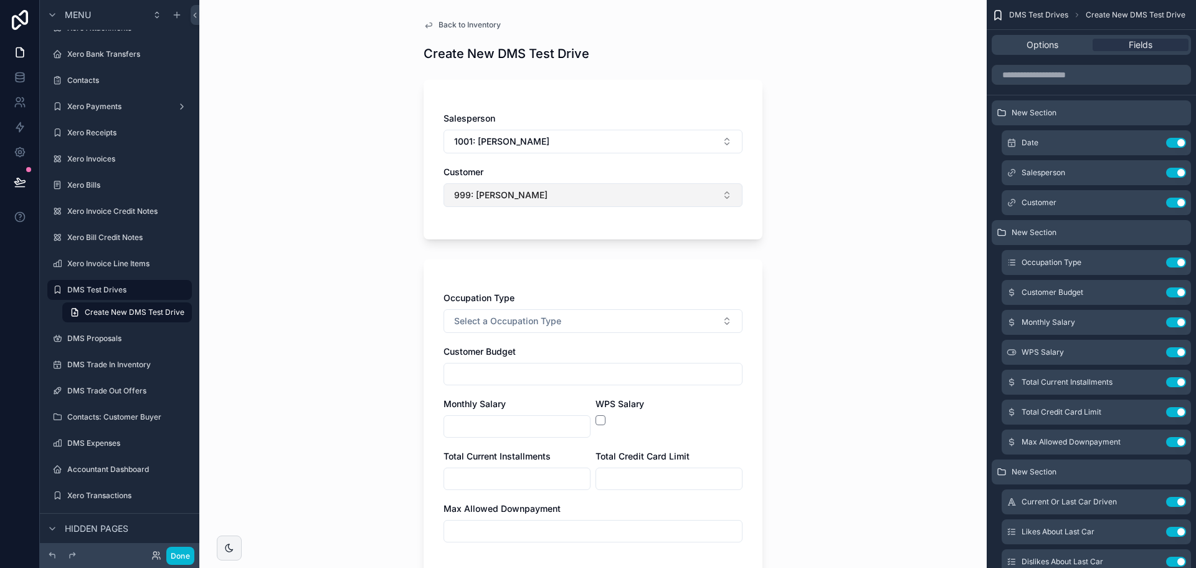
click at [677, 191] on button "999: [PERSON_NAME]" at bounding box center [593, 195] width 299 height 24
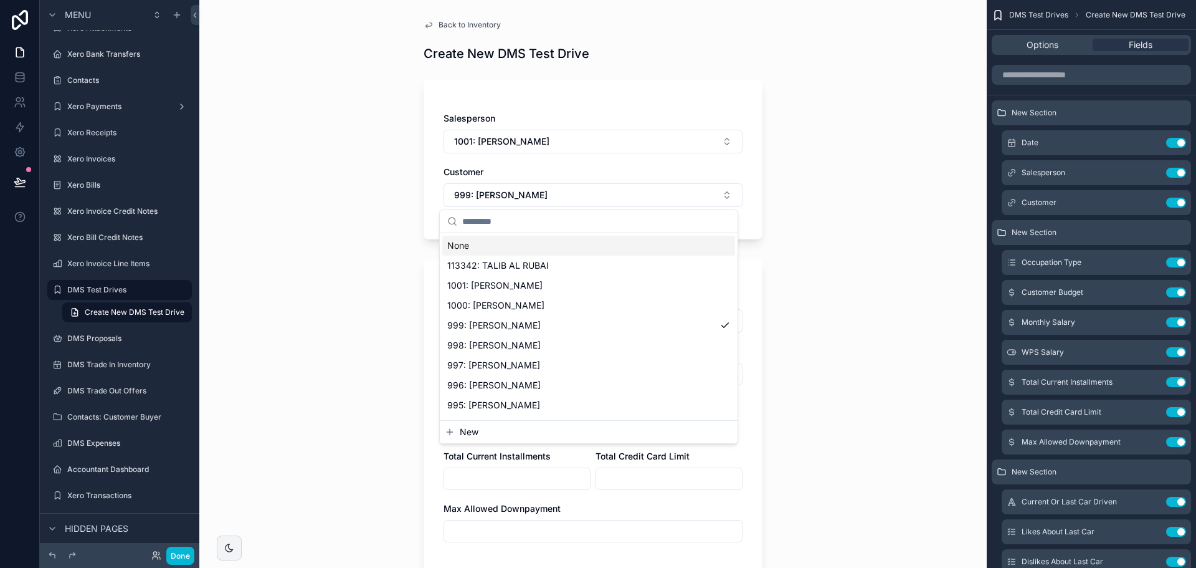
click at [787, 220] on div "Back to Inventory Create New DMS Test Drive Salesperson 1001: [PERSON_NAME] Cus…" at bounding box center [592, 284] width 787 height 568
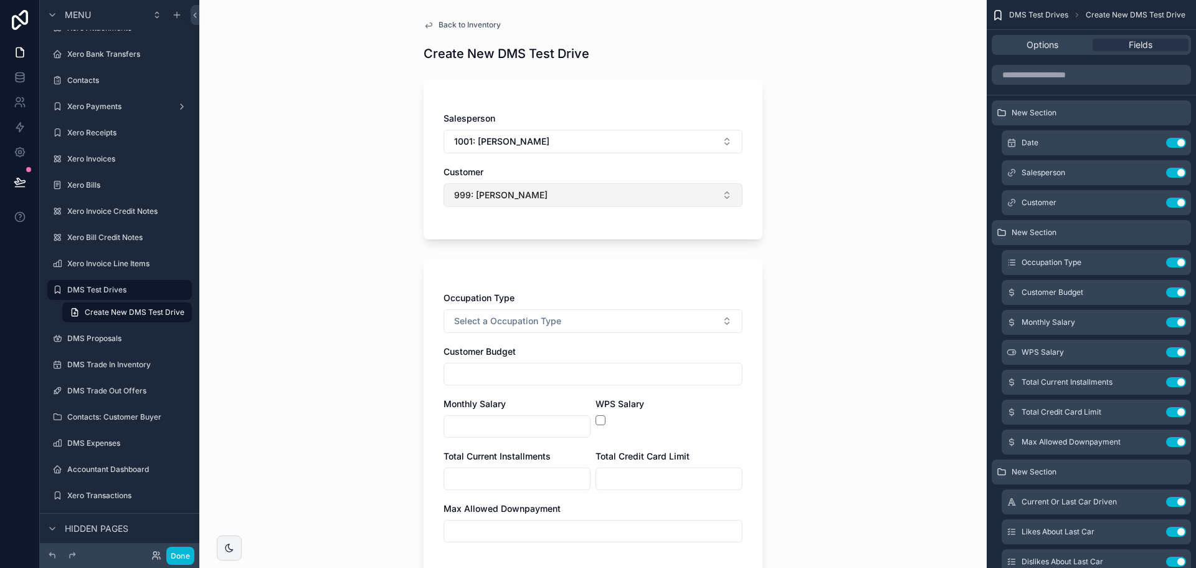
click at [703, 200] on button "999: [PERSON_NAME]" at bounding box center [593, 195] width 299 height 24
click at [439, 26] on span "Back to Inventory" at bounding box center [470, 25] width 62 height 10
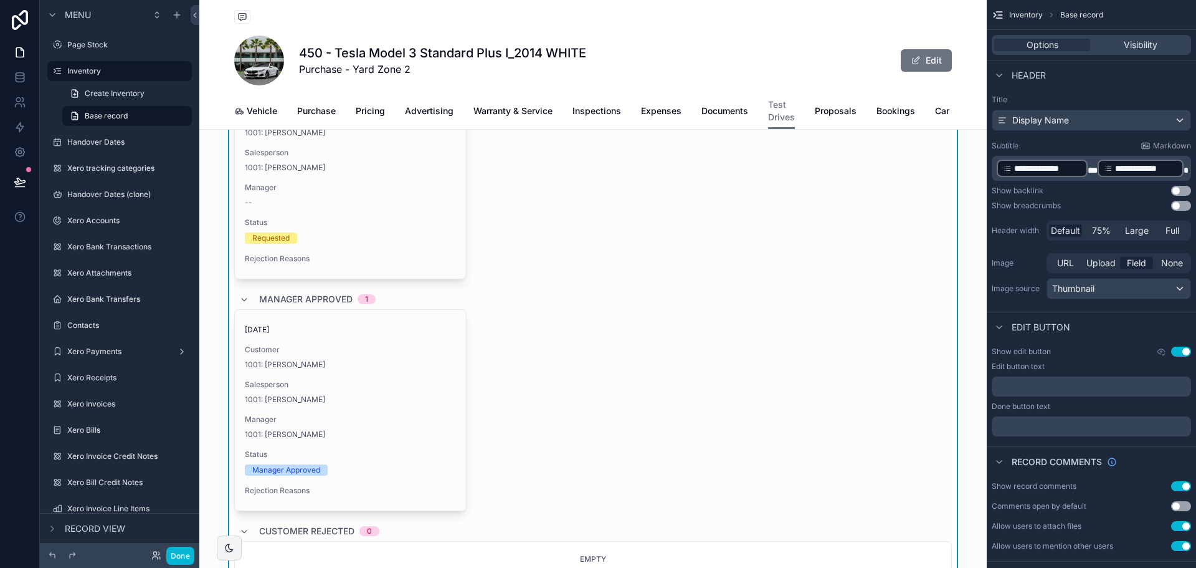
scroll to position [125, 0]
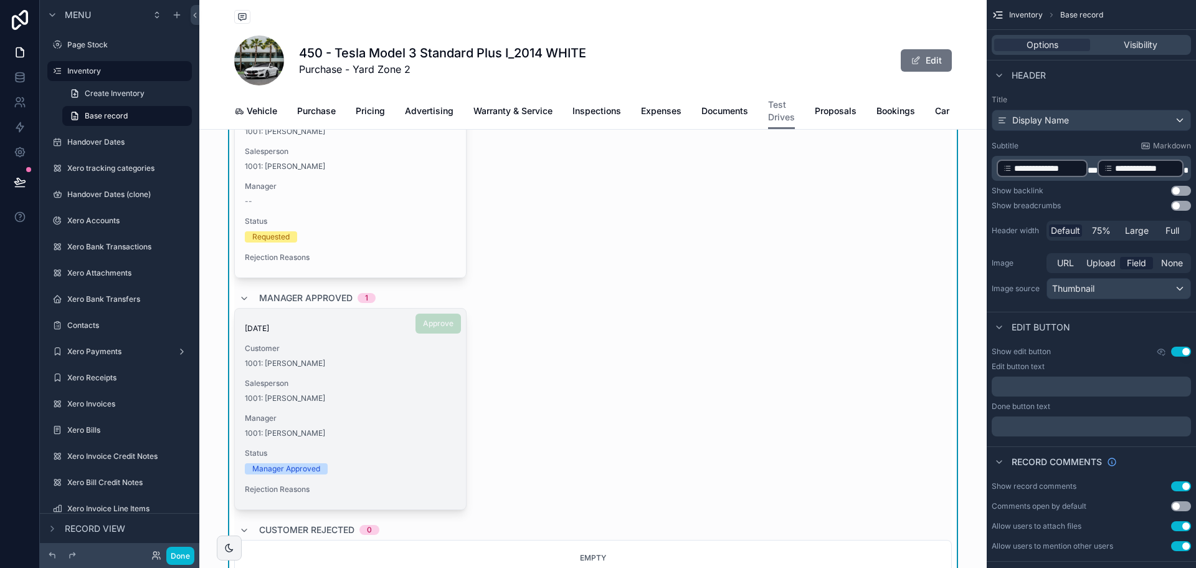
click at [369, 353] on span "Customer" at bounding box center [350, 348] width 211 height 10
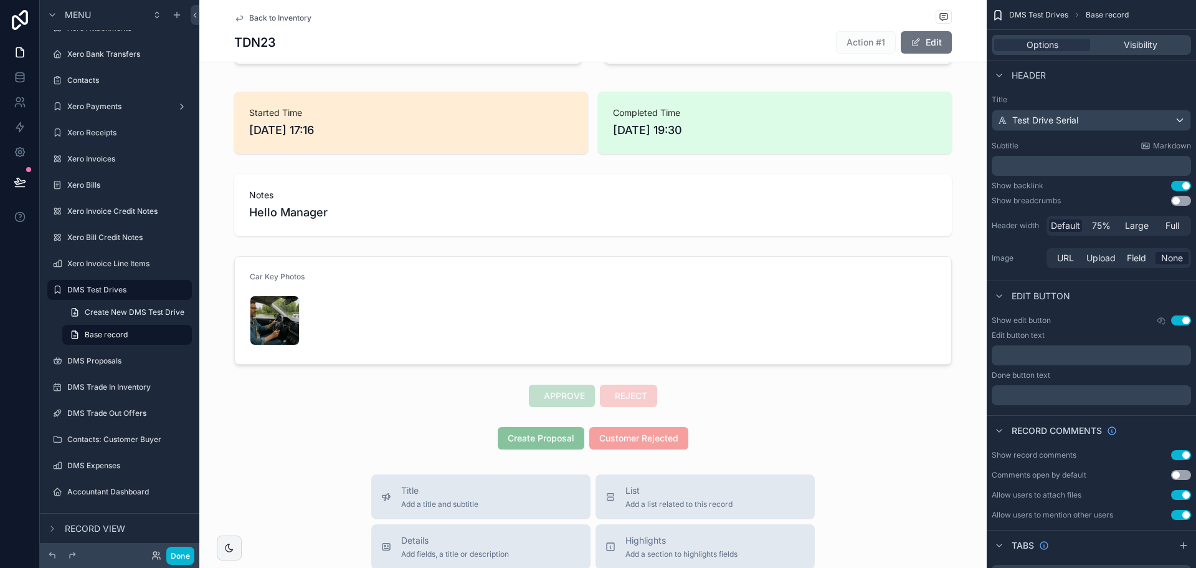
scroll to position [623, 0]
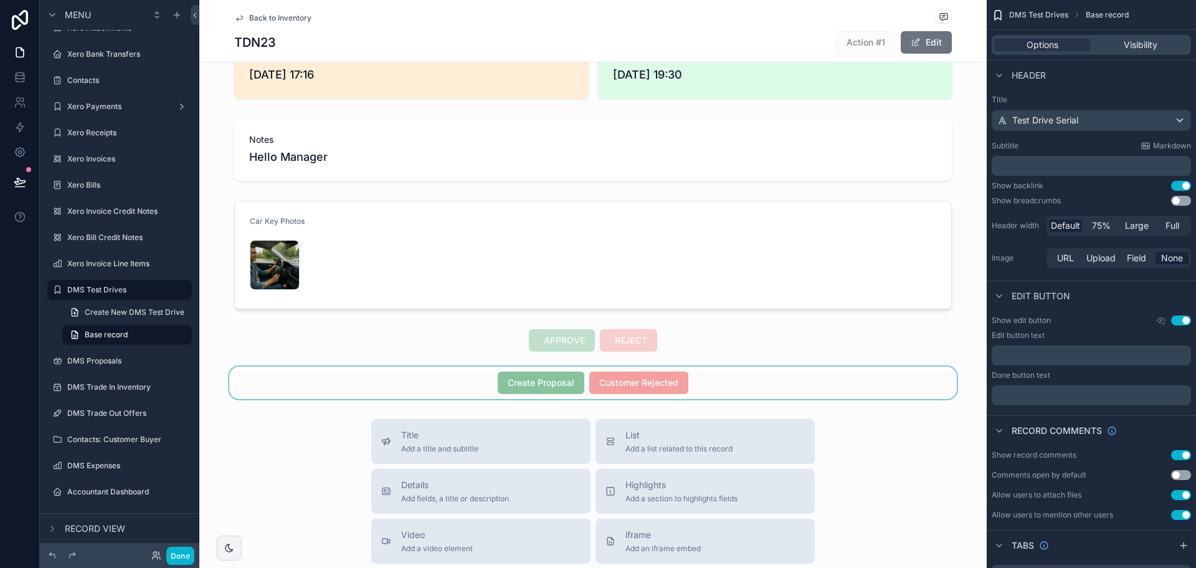
click at [533, 378] on div "scrollable content" at bounding box center [592, 382] width 787 height 32
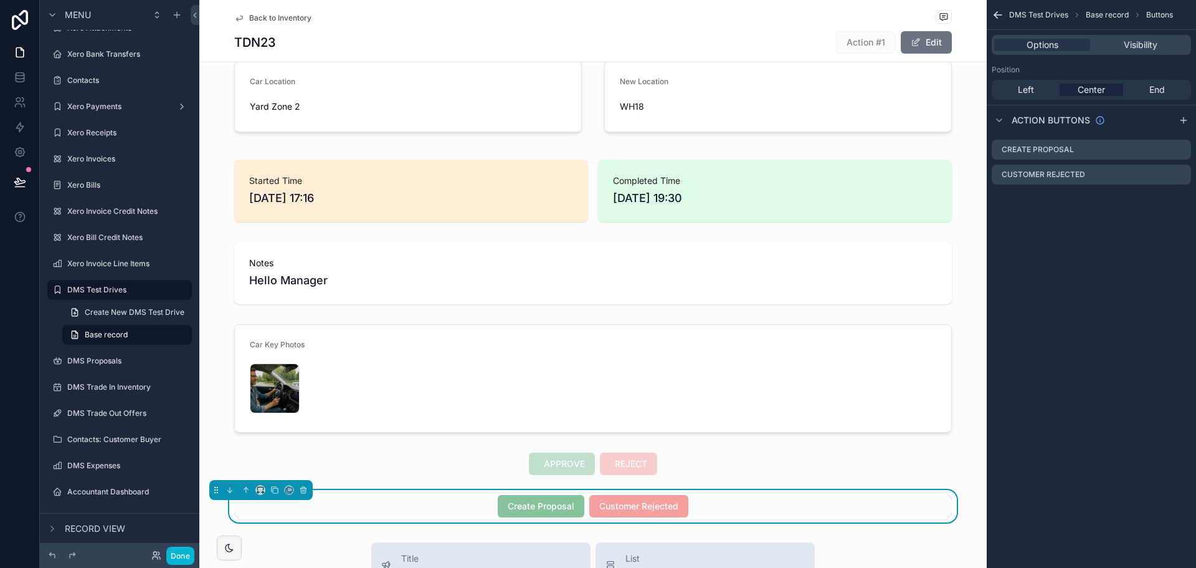
scroll to position [561, 0]
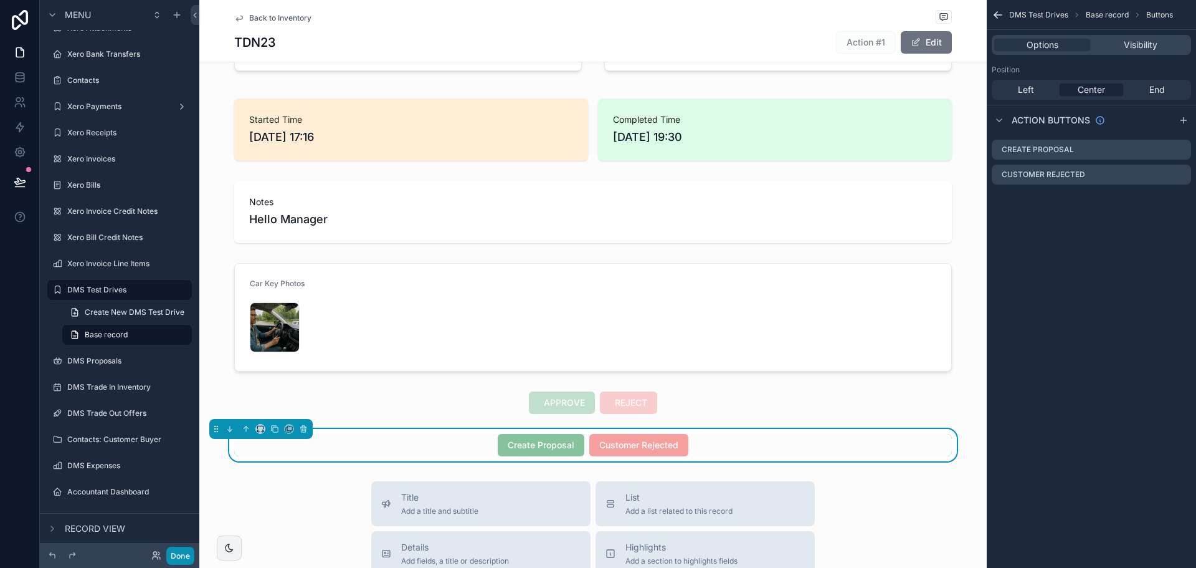
click at [180, 555] on button "Done" at bounding box center [180, 555] width 28 height 18
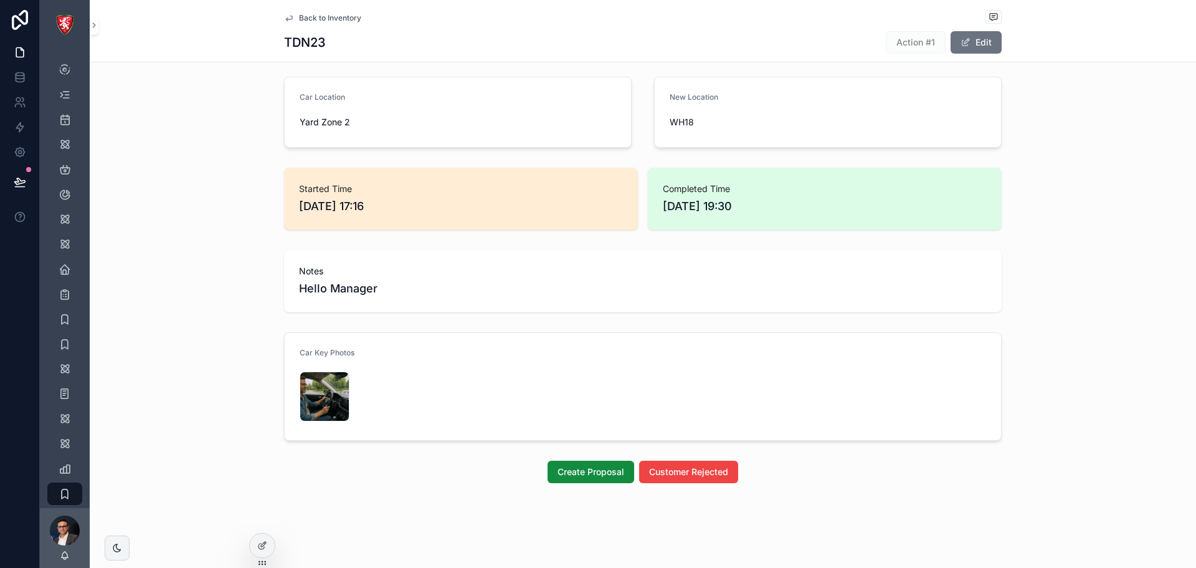
scroll to position [477, 0]
click at [569, 473] on span "Create Proposal" at bounding box center [591, 471] width 67 height 12
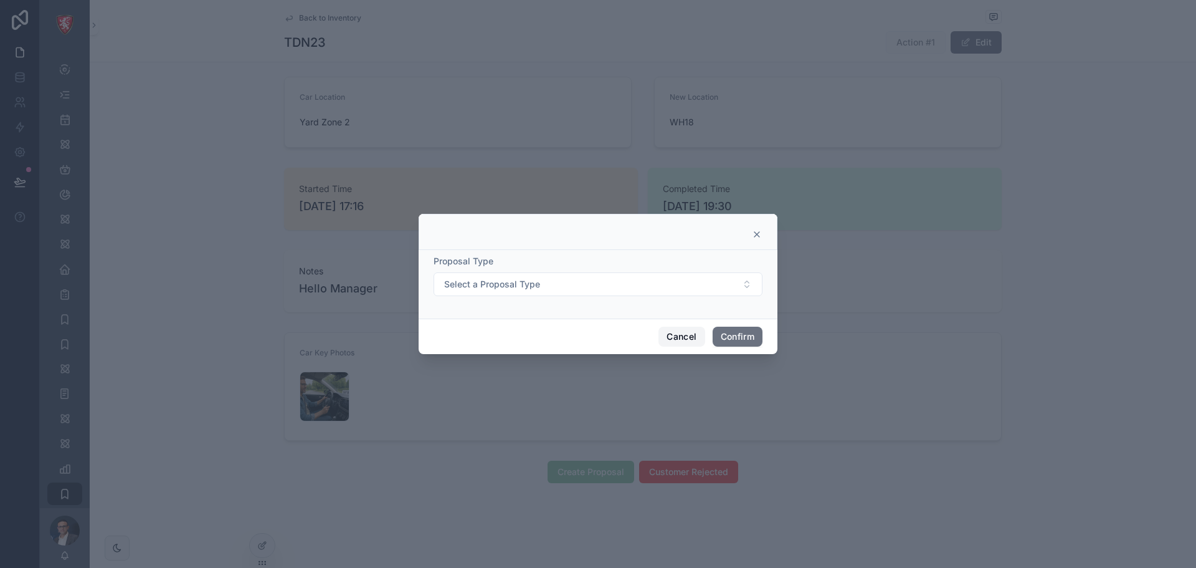
click at [695, 328] on button "Cancel" at bounding box center [681, 336] width 46 height 20
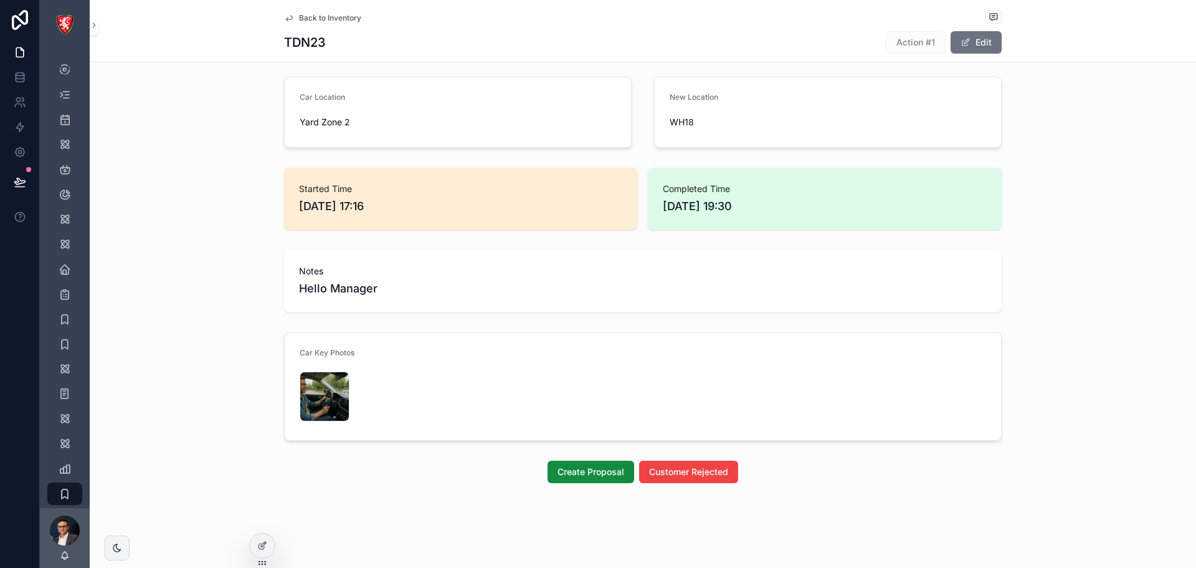
click at [309, 12] on div "Back to Inventory" at bounding box center [643, 18] width 718 height 16
click at [591, 473] on span "Create Proposal" at bounding box center [591, 471] width 67 height 12
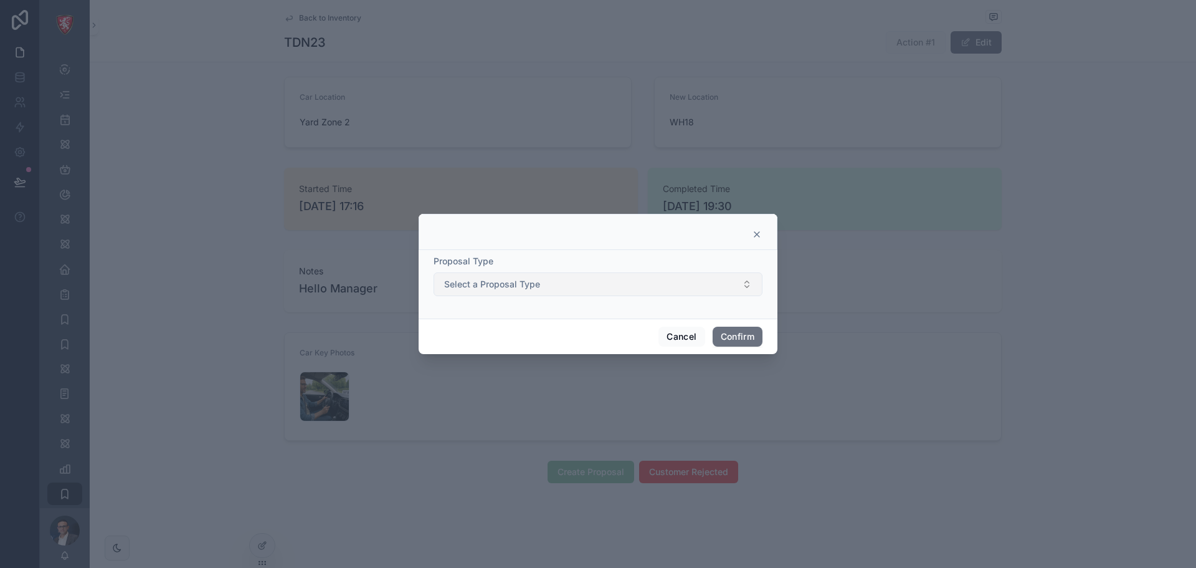
click at [647, 283] on button "Select a Proposal Type" at bounding box center [598, 284] width 329 height 24
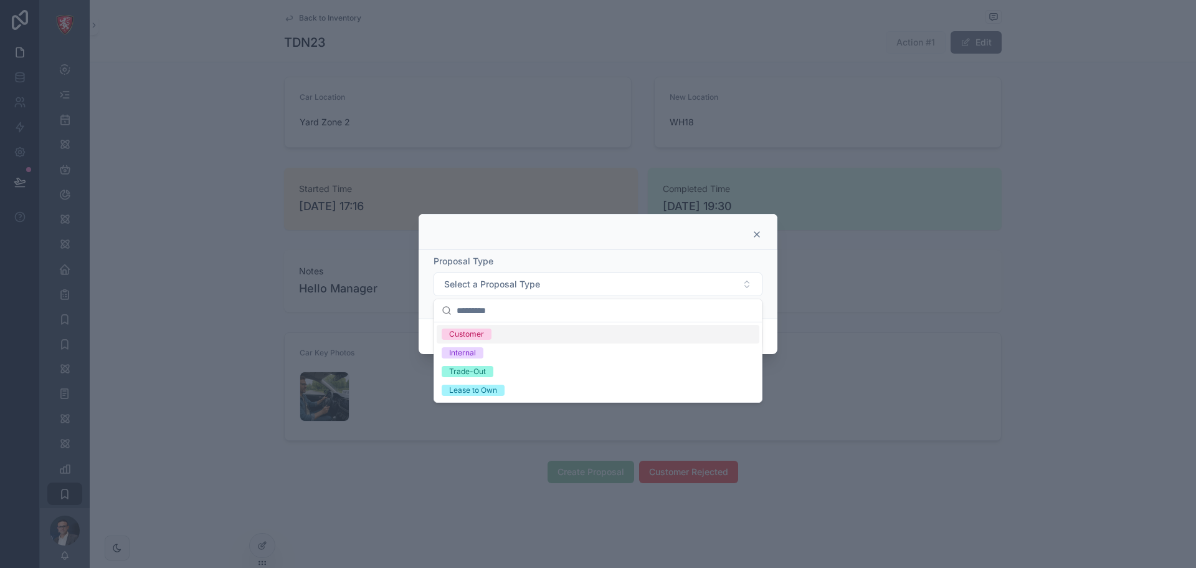
click at [747, 234] on div at bounding box center [598, 234] width 328 height 10
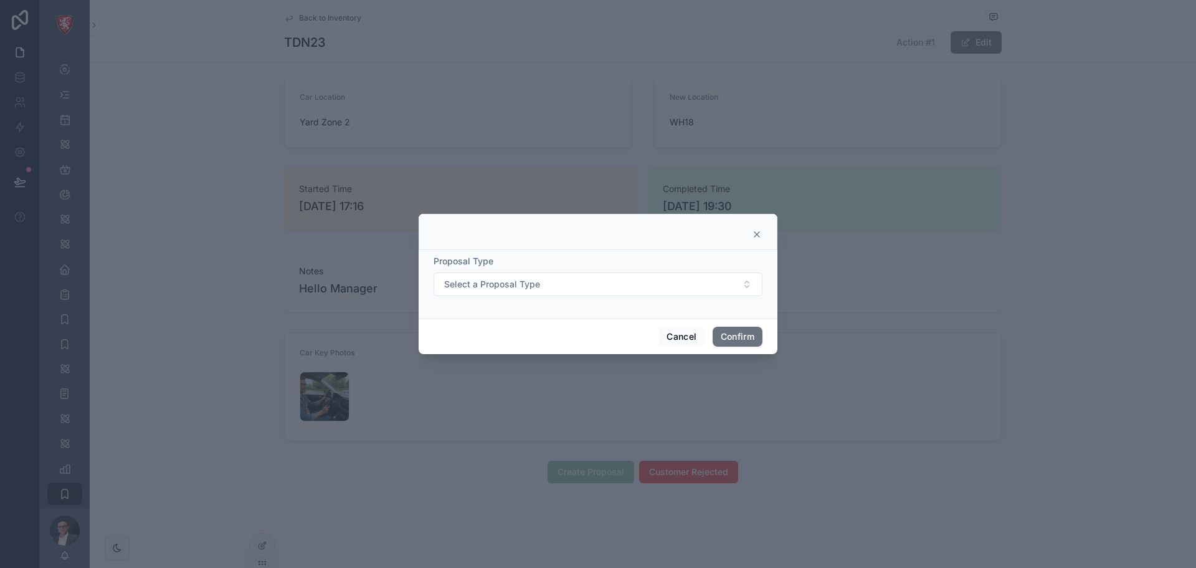
click at [756, 234] on icon at bounding box center [756, 234] width 5 height 5
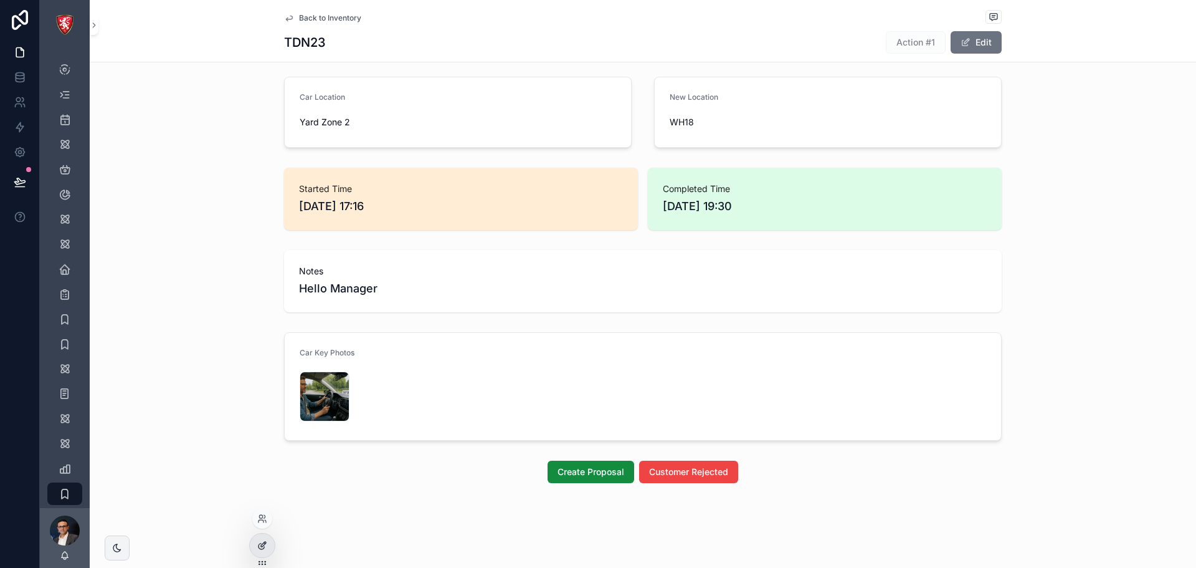
click at [259, 540] on icon at bounding box center [262, 545] width 10 height 10
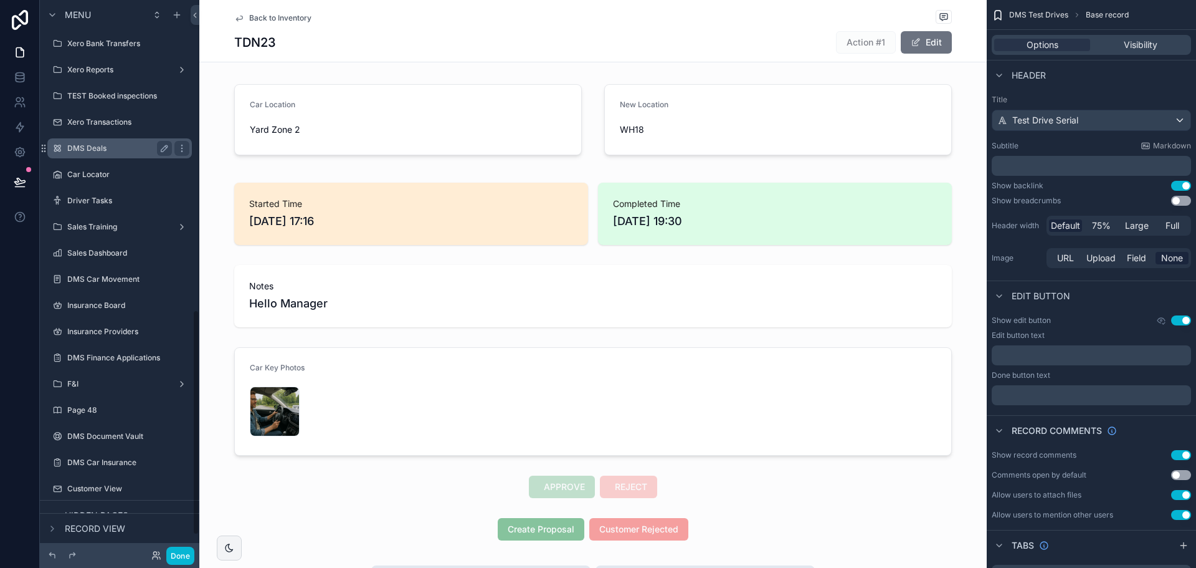
scroll to position [761, 0]
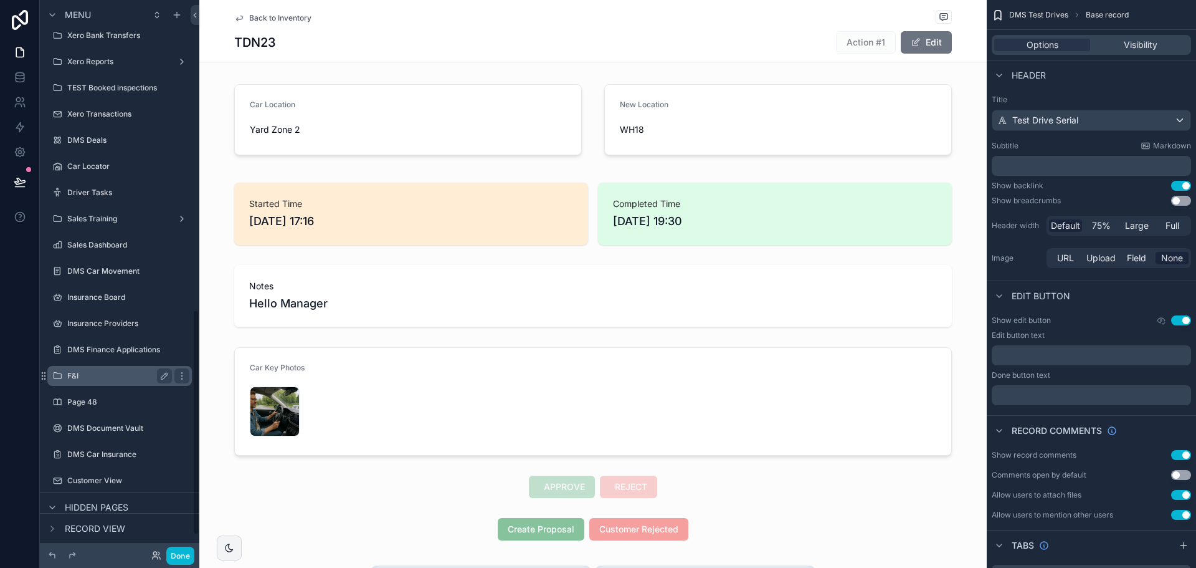
click at [120, 378] on label "F&I" at bounding box center [117, 376] width 100 height 10
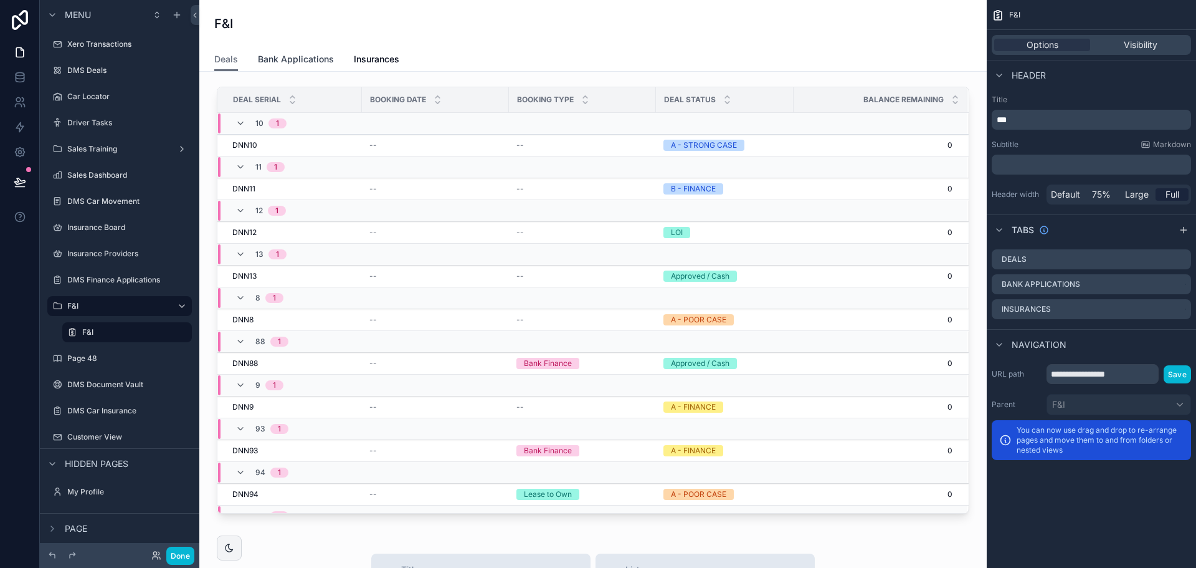
click at [317, 59] on span "Bank Applications" at bounding box center [296, 59] width 76 height 12
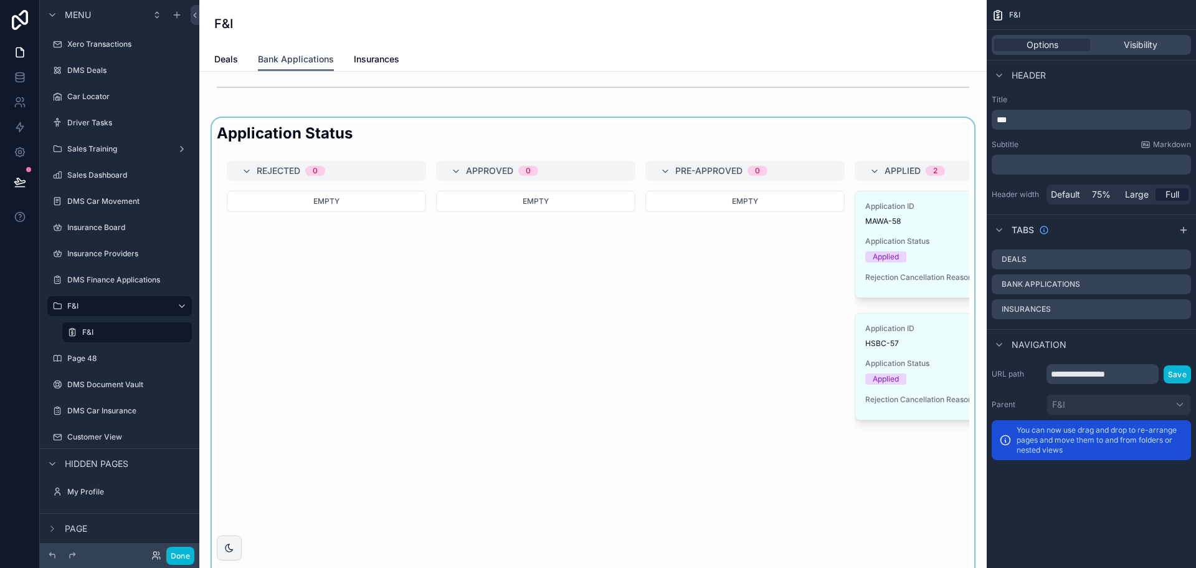
scroll to position [561, 0]
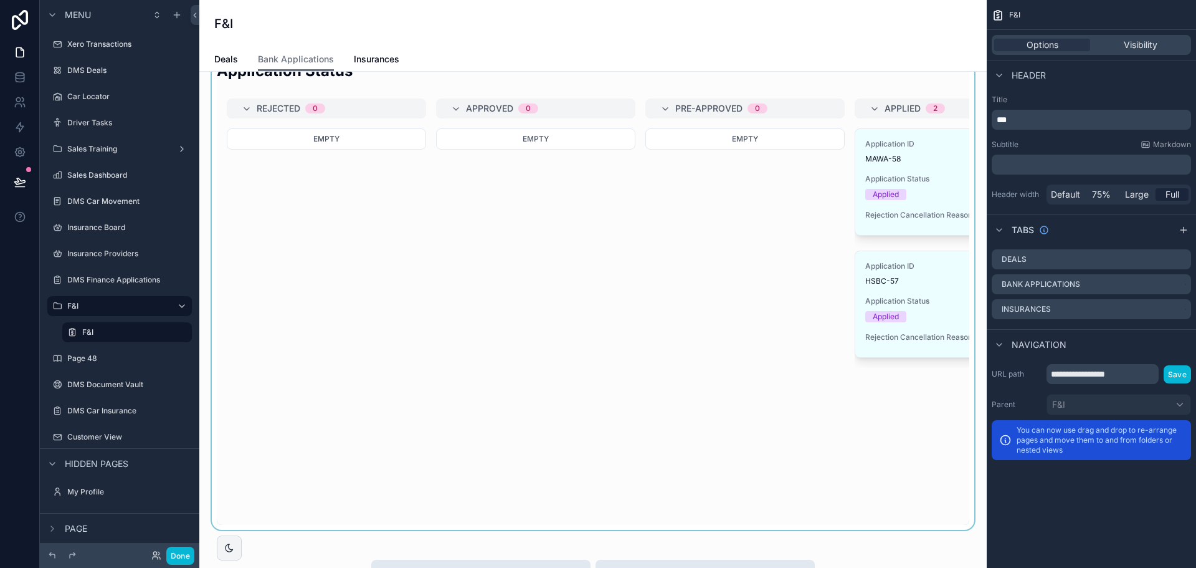
drag, startPoint x: 544, startPoint y: 536, endPoint x: 617, endPoint y: 533, distance: 73.0
click at [617, 529] on div "scrollable content" at bounding box center [593, 291] width 768 height 473
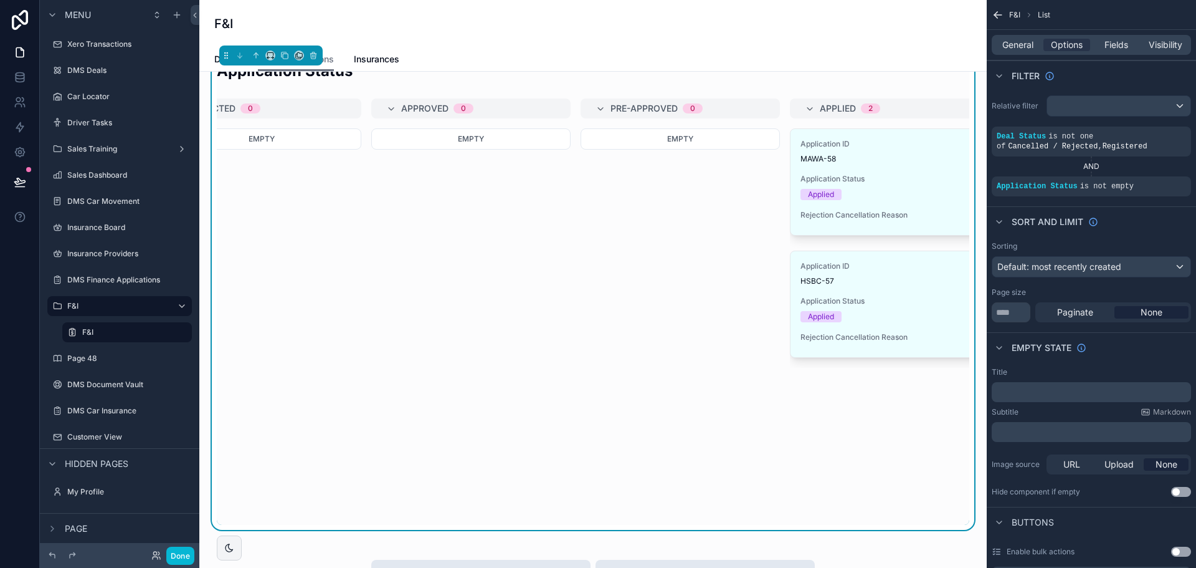
scroll to position [0, 0]
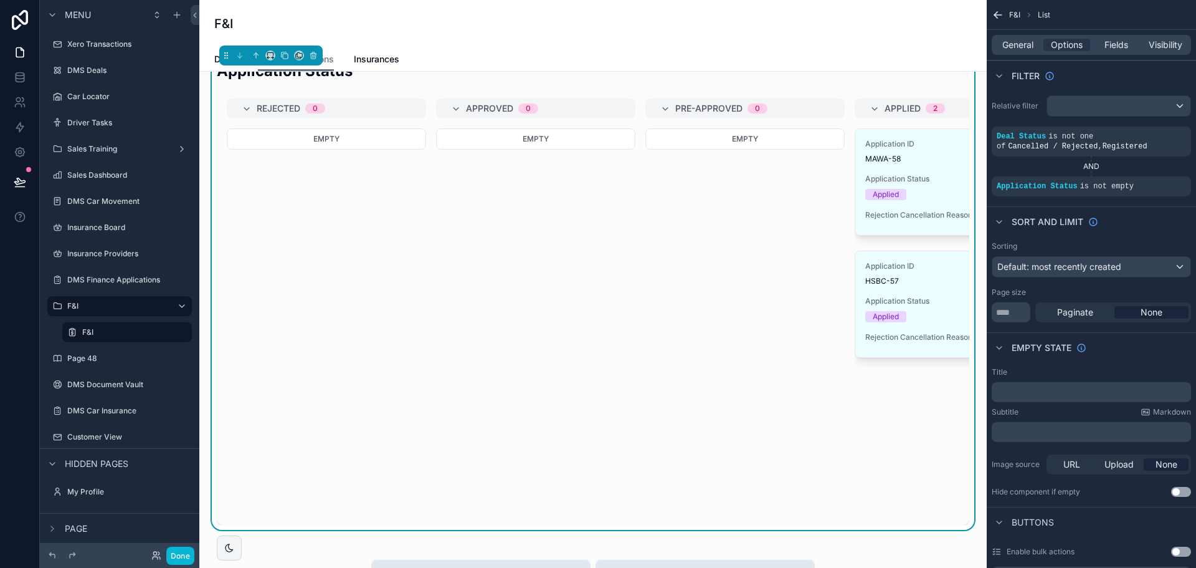
click at [494, 41] on div "F&I" at bounding box center [593, 23] width 758 height 47
click at [217, 55] on span "Deals" at bounding box center [226, 59] width 24 height 12
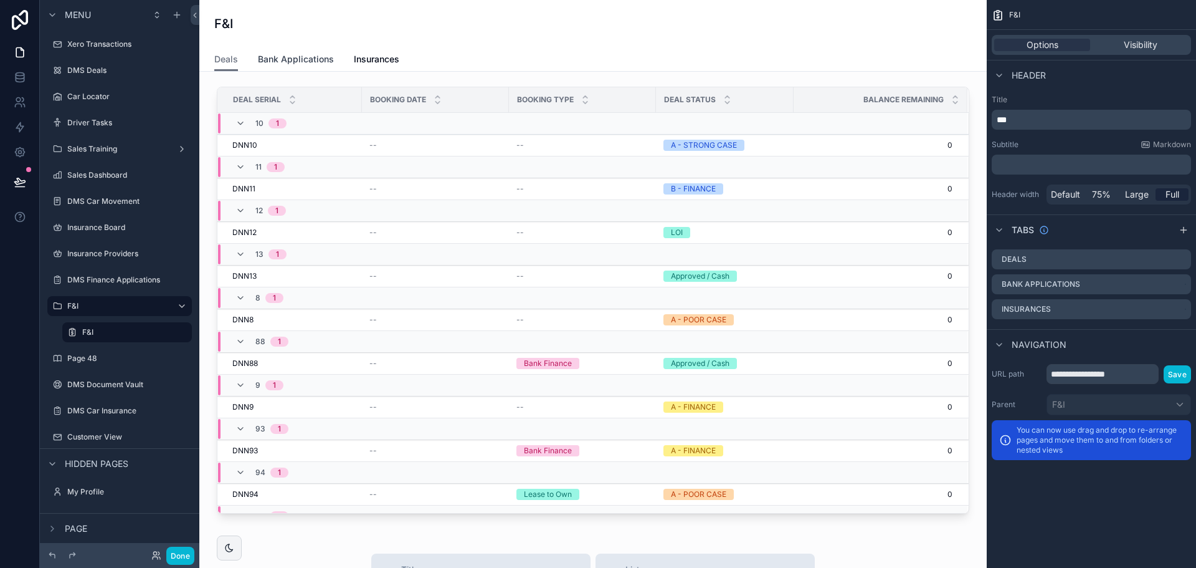
click at [313, 62] on span "Bank Applications" at bounding box center [296, 59] width 76 height 12
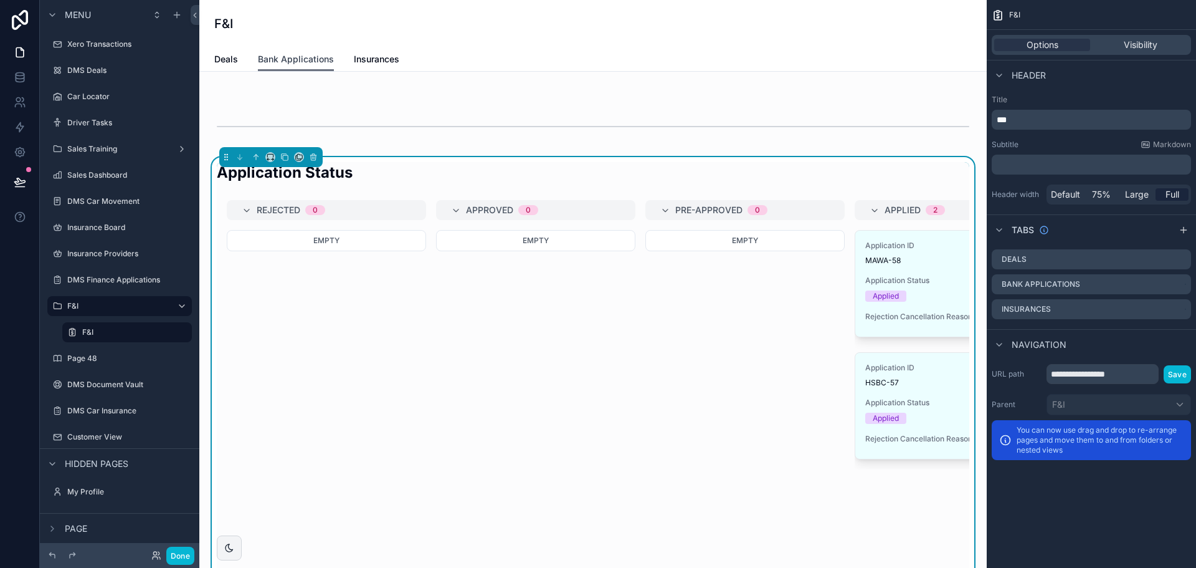
scroll to position [498, 0]
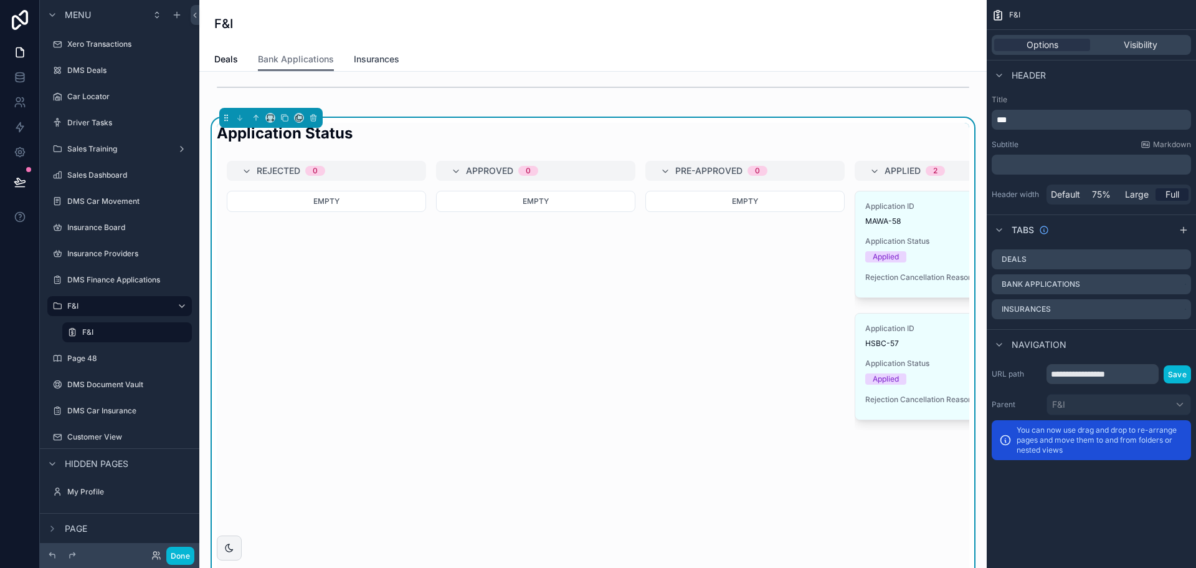
click at [372, 50] on link "Insurances" at bounding box center [376, 60] width 45 height 25
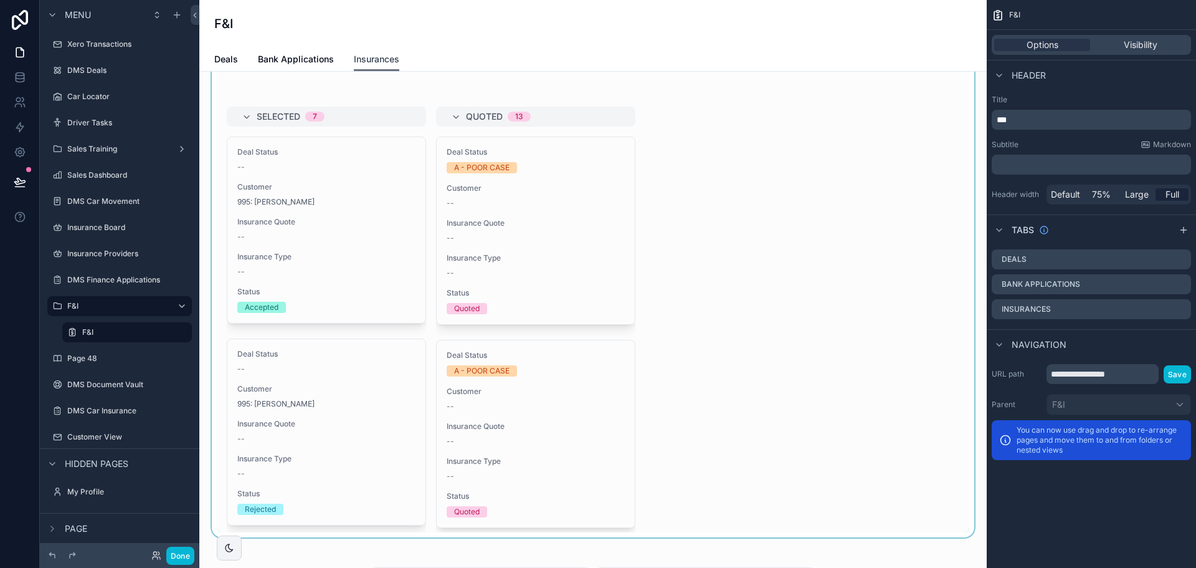
scroll to position [187, 0]
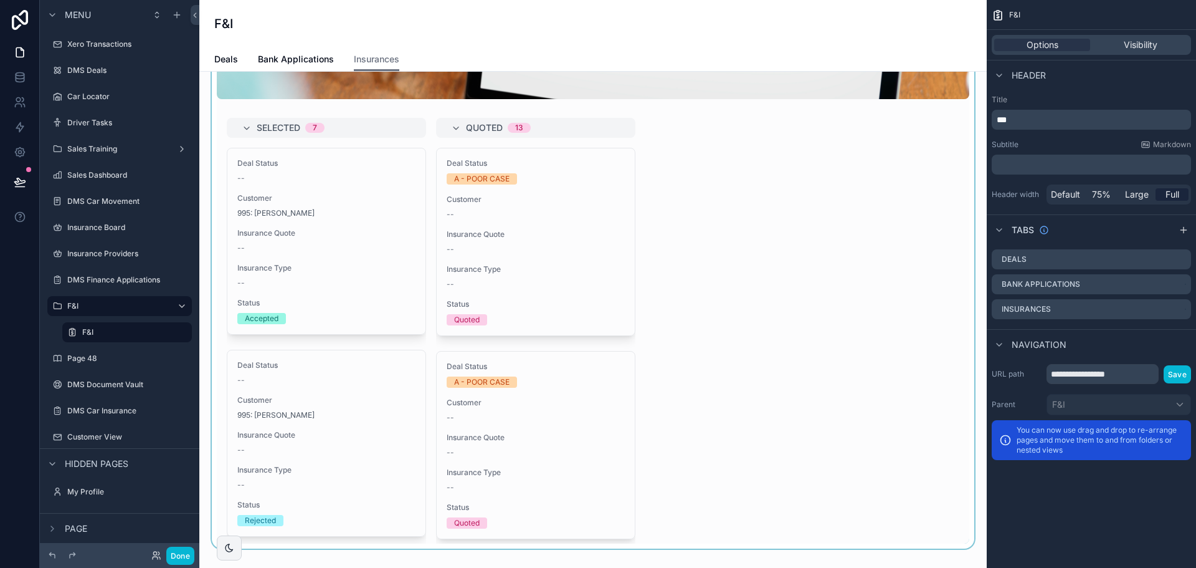
drag, startPoint x: 422, startPoint y: 181, endPoint x: 418, endPoint y: 239, distance: 58.1
click at [418, 239] on div "scrollable content" at bounding box center [593, 222] width 768 height 654
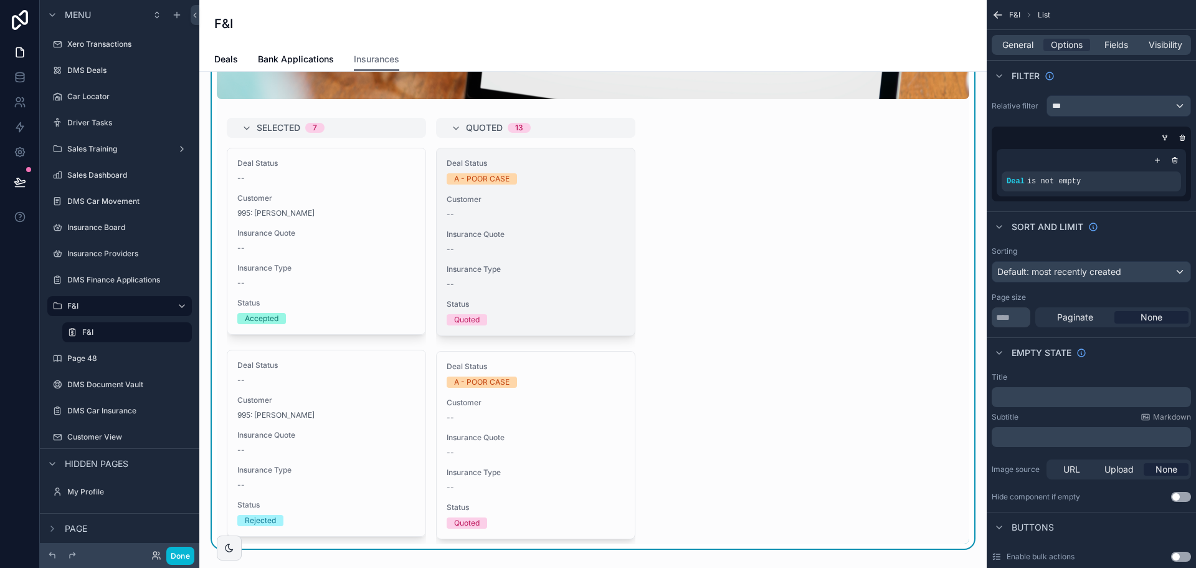
scroll to position [0, 0]
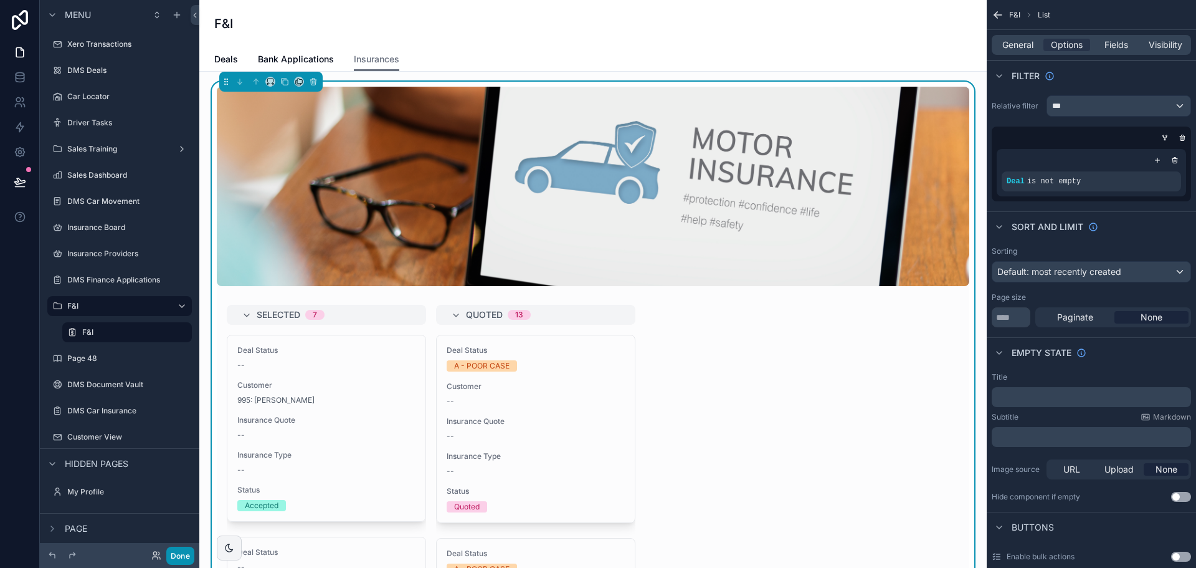
click at [177, 550] on button "Done" at bounding box center [180, 555] width 28 height 18
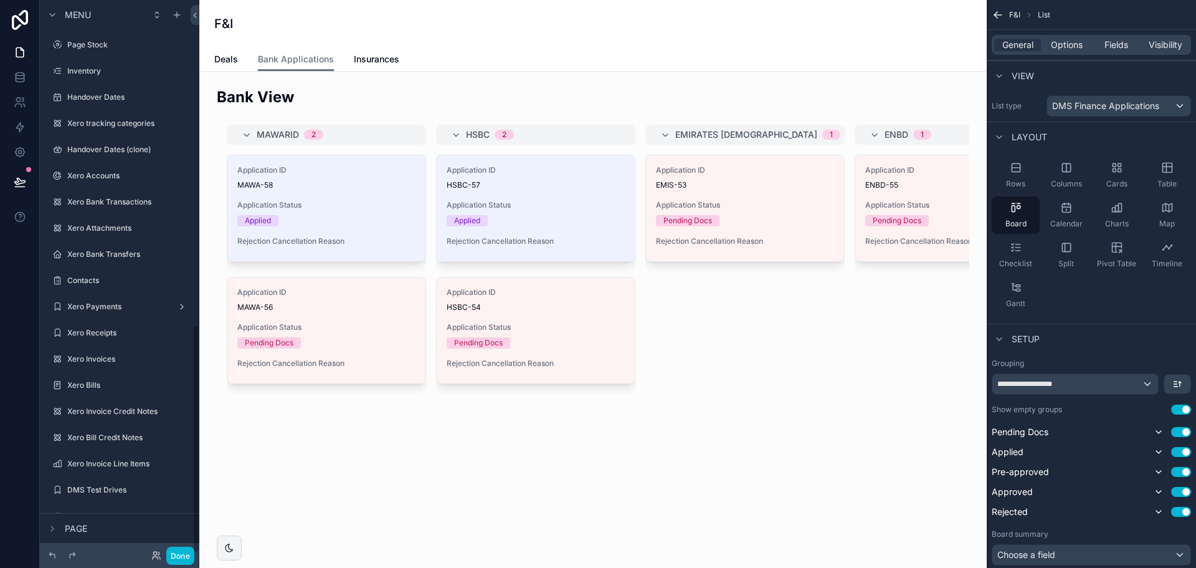
scroll to position [786, 0]
